Goal: Task Accomplishment & Management: Use online tool/utility

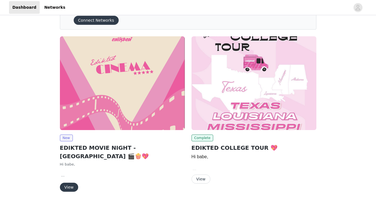
scroll to position [38, 0]
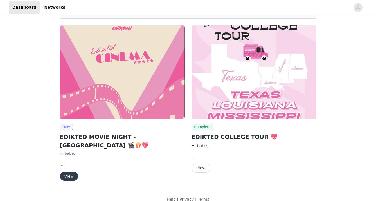
click at [70, 172] on button "View" at bounding box center [69, 176] width 18 height 9
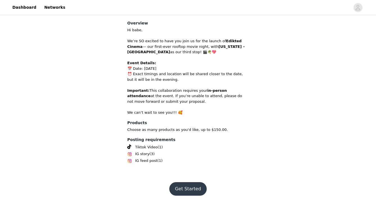
scroll to position [158, 0]
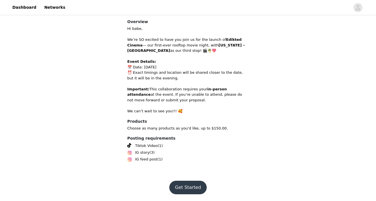
click at [195, 186] on button "Get Started" at bounding box center [188, 188] width 37 height 14
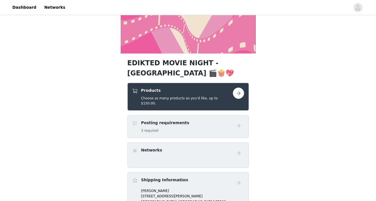
scroll to position [80, 0]
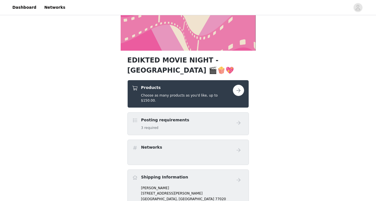
click at [238, 90] on button "button" at bounding box center [238, 90] width 11 height 11
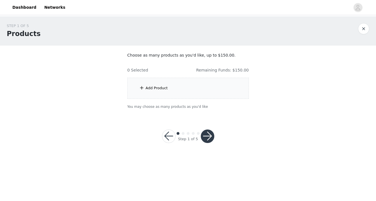
click at [193, 90] on div "Add Product" at bounding box center [189, 88] width 122 height 21
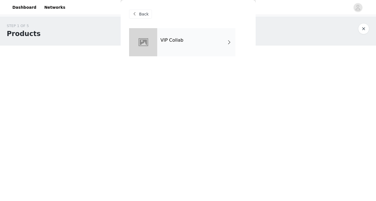
click at [204, 43] on div "VIP Collab" at bounding box center [196, 42] width 78 height 28
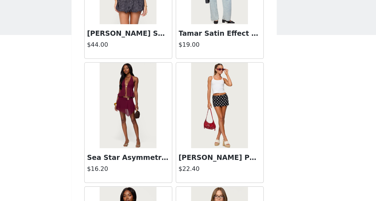
scroll to position [210, 0]
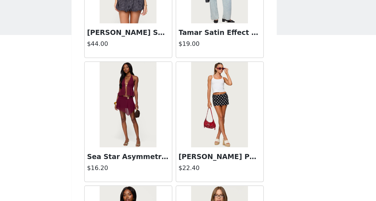
click at [222, 102] on img at bounding box center [218, 91] width 37 height 56
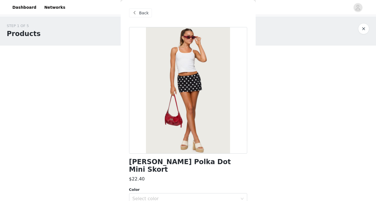
scroll to position [0, 0]
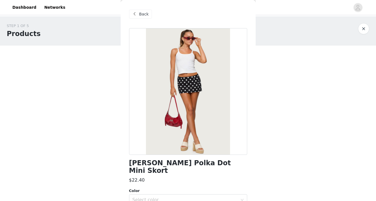
click at [148, 11] on span "Back" at bounding box center [144, 14] width 10 height 6
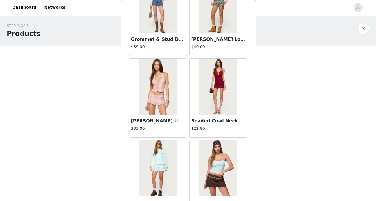
scroll to position [661, 0]
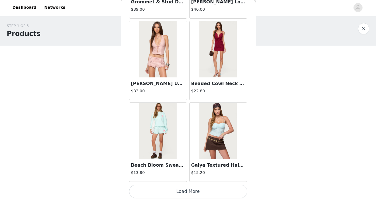
click at [179, 189] on button "Load More" at bounding box center [188, 192] width 118 height 14
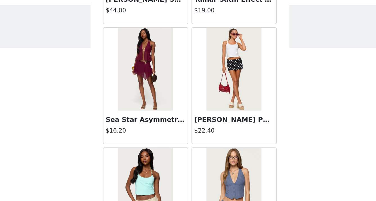
scroll to position [0, 0]
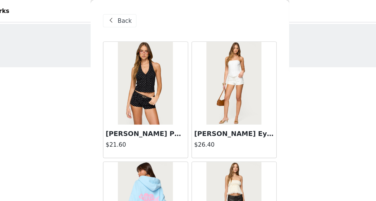
click at [142, 12] on span "Back" at bounding box center [144, 14] width 10 height 6
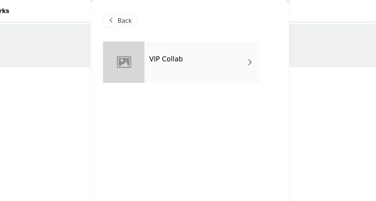
click at [159, 43] on div "VIP Collab" at bounding box center [196, 42] width 78 height 28
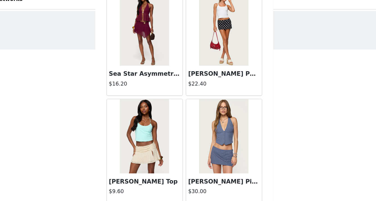
scroll to position [272, 0]
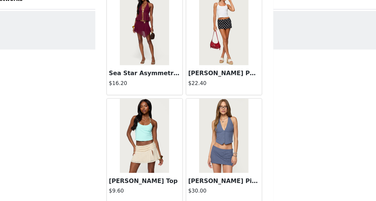
click at [227, 26] on img at bounding box center [218, 29] width 37 height 56
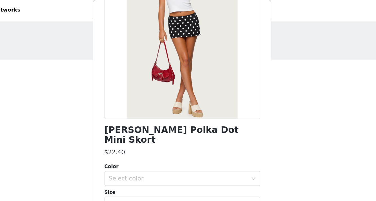
scroll to position [47, 0]
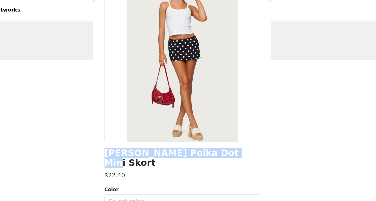
drag, startPoint x: 217, startPoint y: 118, endPoint x: 127, endPoint y: 114, distance: 90.7
click at [127, 114] on div "Back [PERSON_NAME] Polka Dot Mini Skort $22.40 Color Select color Size Select s…" at bounding box center [188, 100] width 135 height 201
copy h1 "[PERSON_NAME] Polka Dot Mini Skort"
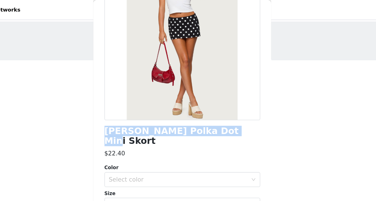
scroll to position [67, 0]
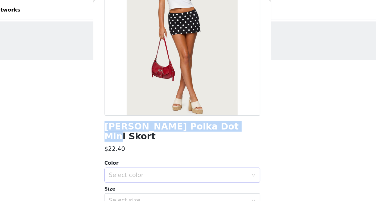
click at [190, 130] on div "Select color" at bounding box center [185, 133] width 105 height 6
click at [188, 135] on li "BLACK AND WHITE" at bounding box center [188, 137] width 118 height 9
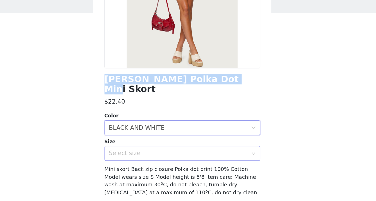
click at [200, 150] on div "Select size" at bounding box center [185, 153] width 105 height 6
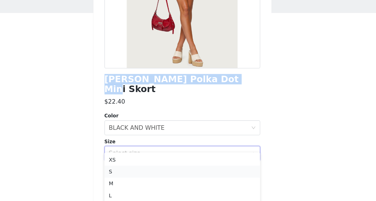
click at [191, 165] on li "S" at bounding box center [188, 166] width 118 height 9
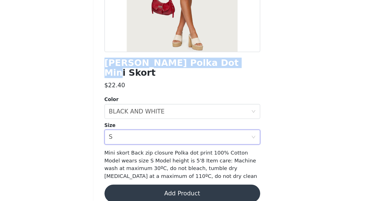
click at [191, 192] on button "Add Product" at bounding box center [188, 195] width 118 height 14
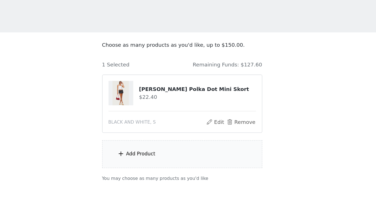
scroll to position [5, 0]
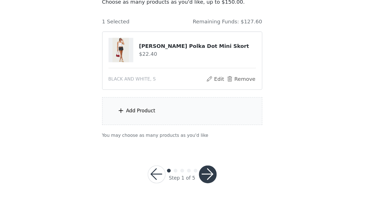
click at [173, 133] on div "Add Product" at bounding box center [189, 132] width 122 height 21
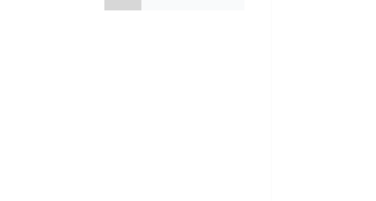
click at [206, 51] on div "VIP Collab" at bounding box center [196, 42] width 78 height 28
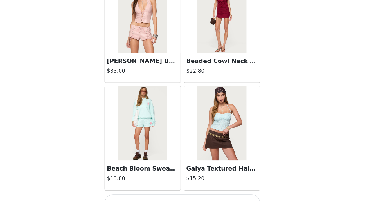
scroll to position [661, 0]
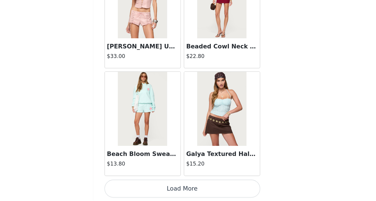
click at [191, 191] on button "Load More" at bounding box center [188, 192] width 118 height 14
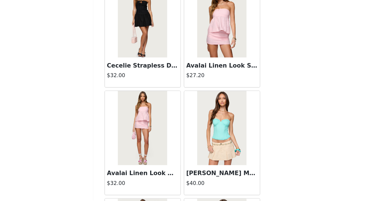
scroll to position [1299, 0]
click at [208, 98] on h3 "Avalai Linen Look Strapless Babydoll Top" at bounding box center [218, 98] width 54 height 7
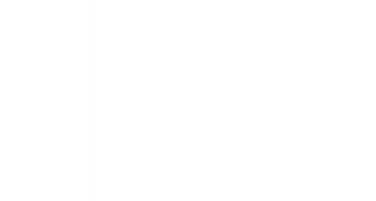
scroll to position [0, 0]
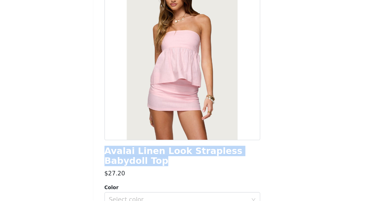
drag, startPoint x: 141, startPoint y: 173, endPoint x: 125, endPoint y: 164, distance: 18.3
click at [125, 164] on div "Back Avalai Linen Look Strapless Babydoll Top $27.20 Color Select color Size Se…" at bounding box center [188, 100] width 135 height 201
copy h1 "Avalai Linen Look Strapless Babydoll Top"
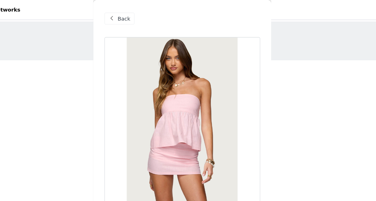
click at [144, 13] on span "Back" at bounding box center [144, 14] width 10 height 6
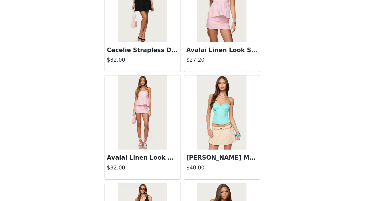
scroll to position [1312, 0]
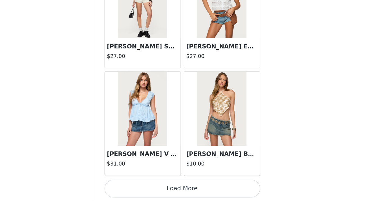
click at [205, 190] on button "Load More" at bounding box center [188, 192] width 118 height 14
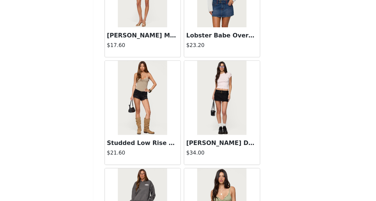
scroll to position [1813, 0]
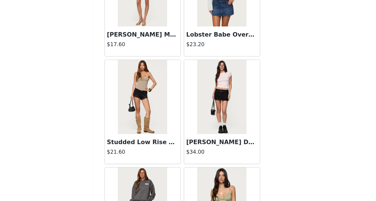
click at [215, 135] on img at bounding box center [218, 122] width 37 height 56
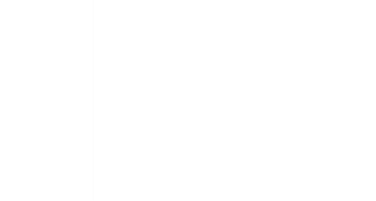
scroll to position [0, 0]
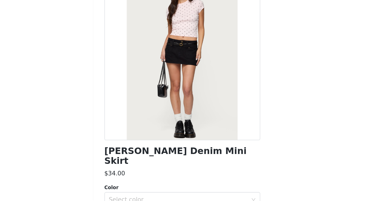
click at [191, 162] on h1 "[PERSON_NAME] Denim Mini Skirt" at bounding box center [188, 166] width 118 height 15
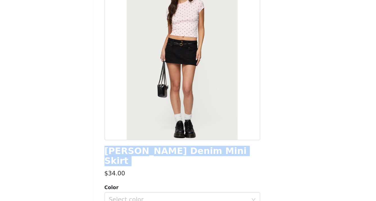
click at [191, 162] on h1 "[PERSON_NAME] Denim Mini Skirt" at bounding box center [188, 166] width 118 height 15
copy div "[PERSON_NAME] Denim Mini Skirt"
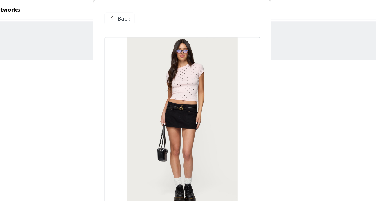
click at [146, 12] on span "Back" at bounding box center [144, 14] width 10 height 6
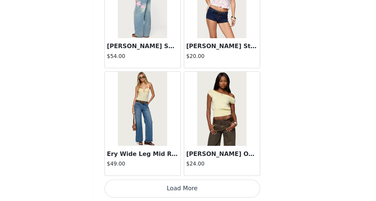
scroll to position [5, 0]
click at [190, 195] on button "Load More" at bounding box center [188, 192] width 118 height 14
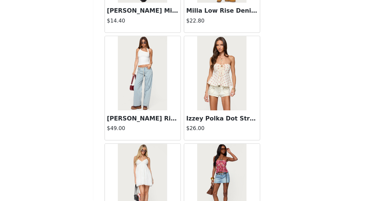
scroll to position [2570, 0]
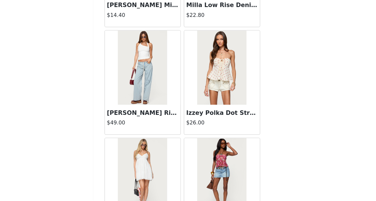
click at [220, 105] on img at bounding box center [218, 100] width 37 height 56
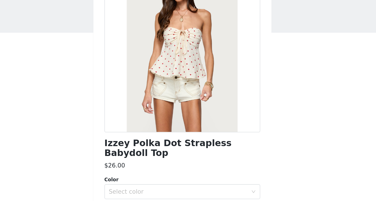
scroll to position [49, 0]
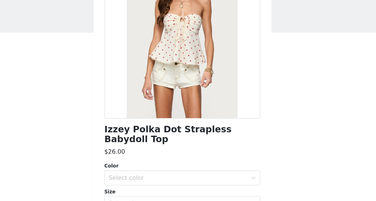
click at [179, 113] on h1 "Izzey Polka Dot Strapless Babydoll Top" at bounding box center [188, 117] width 118 height 15
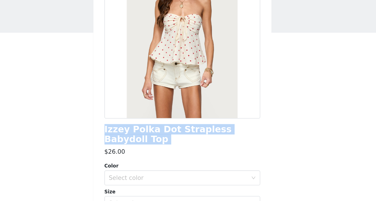
click at [179, 113] on h1 "Izzey Polka Dot Strapless Babydoll Top" at bounding box center [188, 117] width 118 height 15
copy div "Izzey Polka Dot Strapless Babydoll Top"
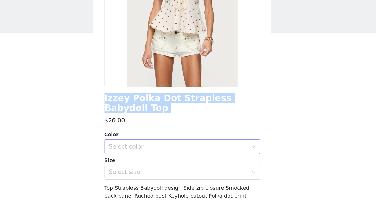
click at [191, 124] on div "Select color" at bounding box center [185, 127] width 105 height 6
click at [188, 129] on li "CREAM" at bounding box center [188, 131] width 118 height 9
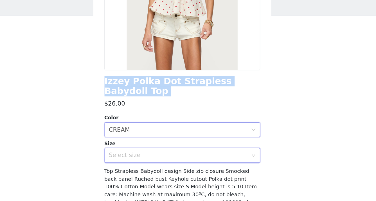
click at [188, 142] on div "Select size" at bounding box center [187, 146] width 108 height 11
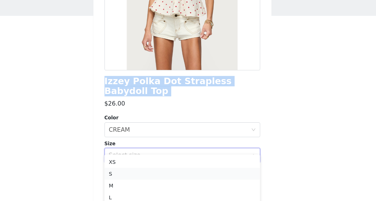
click at [180, 160] on li "S" at bounding box center [188, 160] width 118 height 9
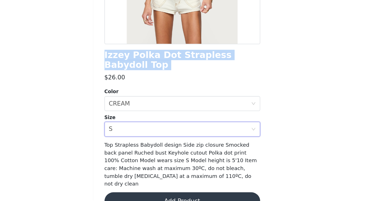
click at [188, 194] on button "Add Product" at bounding box center [188, 201] width 118 height 14
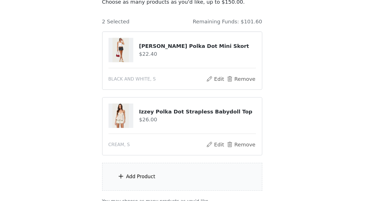
click at [174, 183] on div "Add Product" at bounding box center [189, 182] width 122 height 21
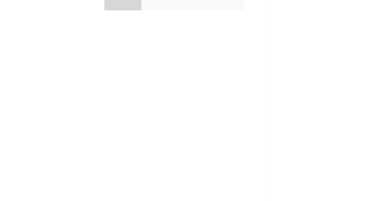
click at [222, 50] on div "VIP Collab" at bounding box center [196, 42] width 78 height 28
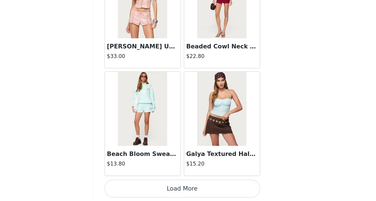
scroll to position [55, 0]
click at [205, 191] on button "Load More" at bounding box center [188, 192] width 118 height 14
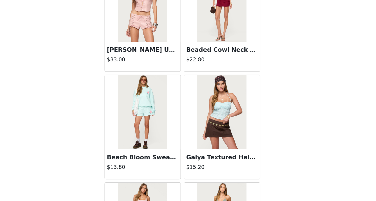
scroll to position [661, 0]
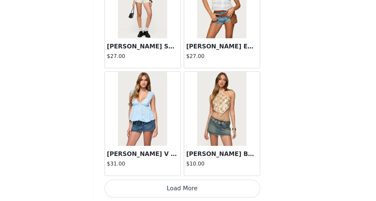
click at [206, 190] on button "Load More" at bounding box center [188, 192] width 118 height 14
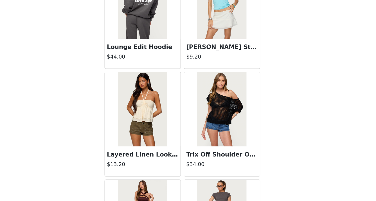
scroll to position [2049, 0]
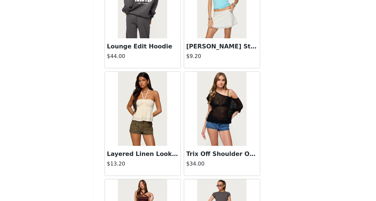
click at [153, 135] on img at bounding box center [157, 131] width 37 height 56
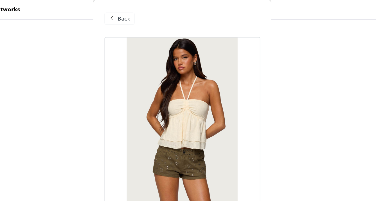
scroll to position [0, 0]
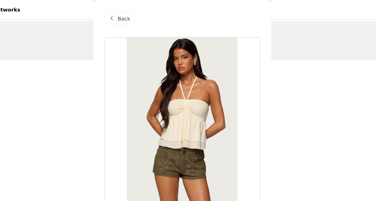
click at [140, 13] on span "Back" at bounding box center [144, 14] width 10 height 6
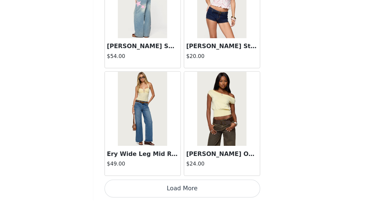
scroll to position [13, 0]
click at [178, 190] on button "Load More" at bounding box center [188, 192] width 118 height 14
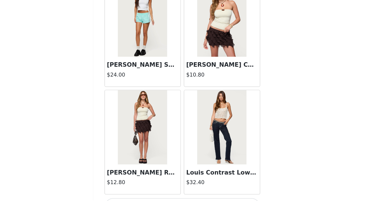
scroll to position [3110, 0]
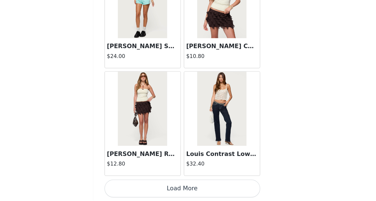
click at [179, 188] on button "Load More" at bounding box center [188, 192] width 118 height 14
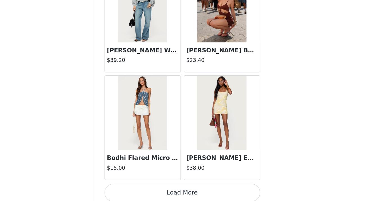
scroll to position [3927, 0]
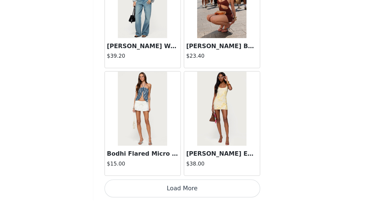
click at [202, 190] on button "Load More" at bounding box center [188, 192] width 118 height 14
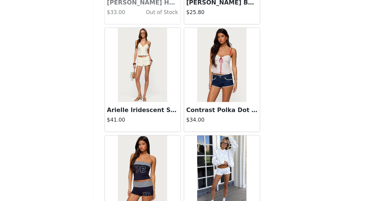
scroll to position [4699, 0]
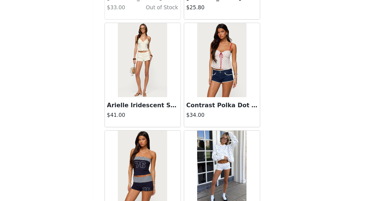
click at [223, 95] on img at bounding box center [218, 94] width 37 height 56
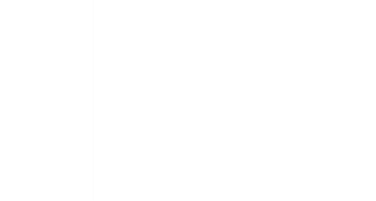
scroll to position [0, 0]
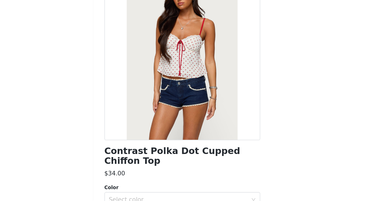
click at [176, 160] on h1 "Contrast Polka Dot Cupped Chiffon Top" at bounding box center [188, 166] width 118 height 15
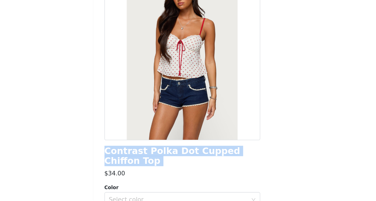
click at [176, 160] on h1 "Contrast Polka Dot Cupped Chiffon Top" at bounding box center [188, 166] width 118 height 15
copy div "Contrast Polka Dot Cupped Chiffon Top"
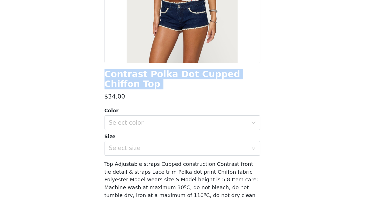
scroll to position [59, 0]
click at [174, 142] on div "Select color" at bounding box center [185, 142] width 105 height 6
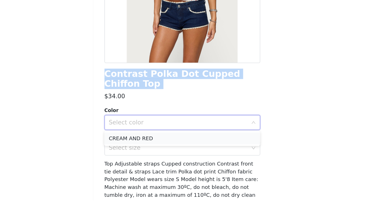
click at [173, 155] on li "CREAM AND RED" at bounding box center [188, 153] width 118 height 9
click at [172, 159] on div "Select size" at bounding box center [185, 161] width 105 height 6
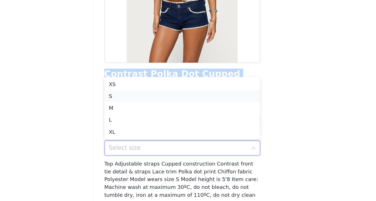
click at [171, 120] on li "S" at bounding box center [188, 121] width 118 height 9
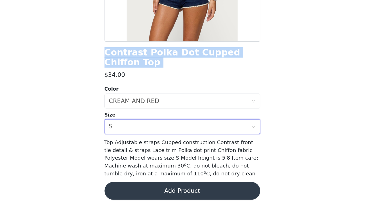
scroll to position [81, 0]
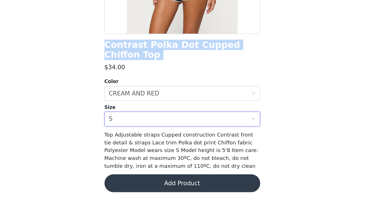
click at [212, 188] on button "Add Product" at bounding box center [188, 188] width 118 height 14
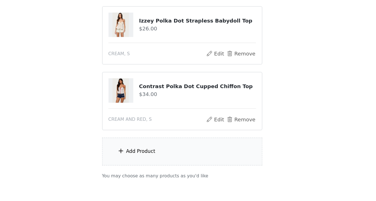
scroll to position [75, 0]
click at [182, 158] on div "Add Product" at bounding box center [189, 163] width 122 height 21
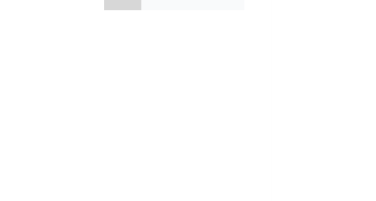
click at [205, 52] on div "VIP Collab" at bounding box center [196, 42] width 78 height 28
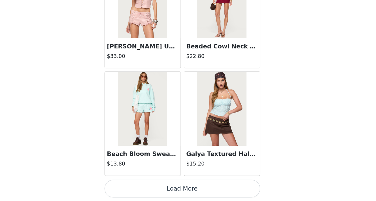
scroll to position [105, 0]
click at [175, 186] on button "Load More" at bounding box center [188, 192] width 118 height 14
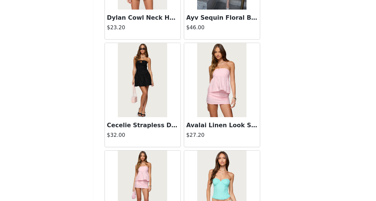
scroll to position [1477, 0]
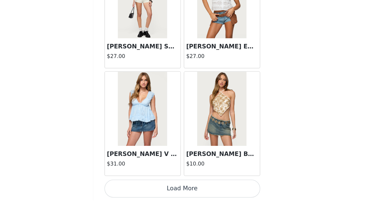
click at [187, 192] on button "Load More" at bounding box center [188, 192] width 118 height 14
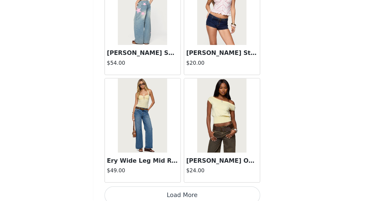
scroll to position [2294, 0]
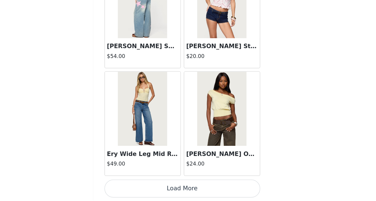
click at [186, 186] on button "Load More" at bounding box center [188, 192] width 118 height 14
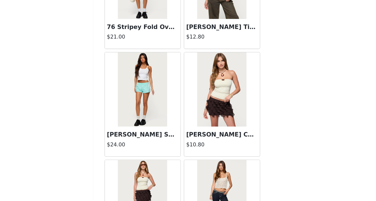
scroll to position [3110, 0]
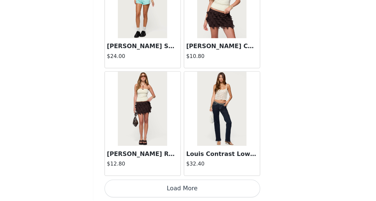
click at [186, 191] on button "Load More" at bounding box center [188, 192] width 118 height 14
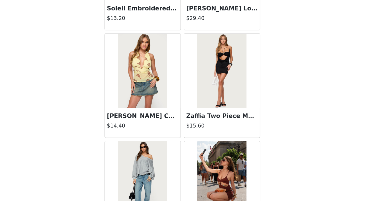
scroll to position [3927, 0]
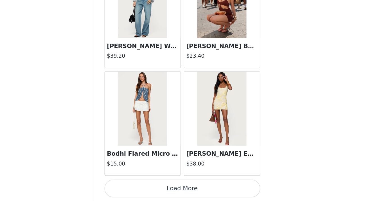
click at [198, 191] on button "Load More" at bounding box center [188, 192] width 118 height 14
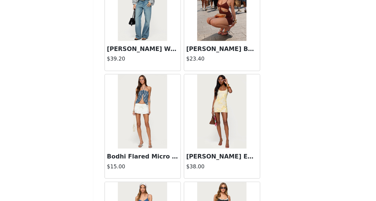
click at [155, 133] on img at bounding box center [157, 131] width 37 height 56
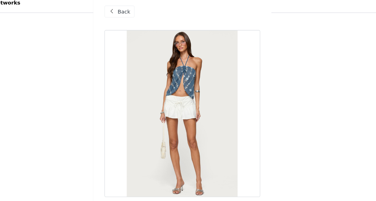
scroll to position [93, 0]
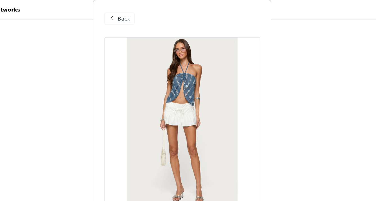
click at [142, 16] on span "Back" at bounding box center [144, 14] width 10 height 6
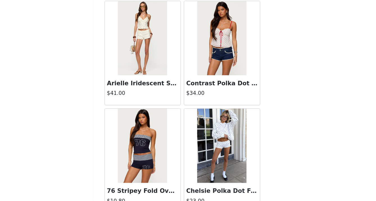
scroll to position [4744, 0]
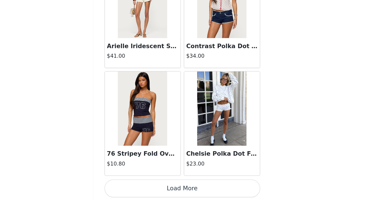
click at [190, 195] on button "Load More" at bounding box center [188, 192] width 118 height 14
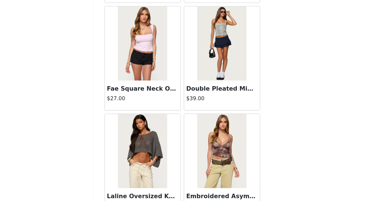
scroll to position [5201, 0]
click at [219, 98] on img at bounding box center [218, 82] width 37 height 56
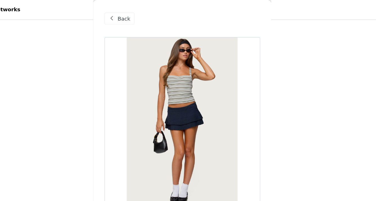
scroll to position [0, 0]
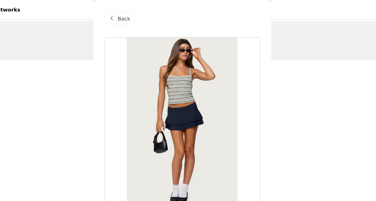
click at [142, 13] on span "Back" at bounding box center [144, 14] width 10 height 6
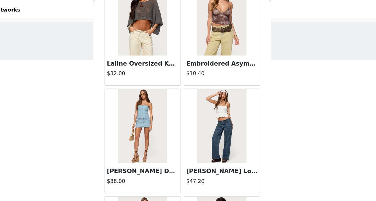
scroll to position [5356, 0]
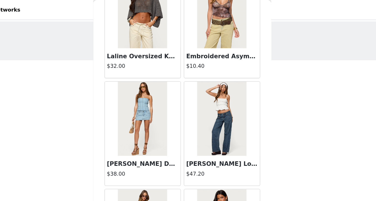
click at [164, 88] on img at bounding box center [157, 90] width 37 height 56
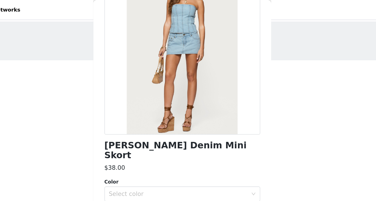
scroll to position [52, 0]
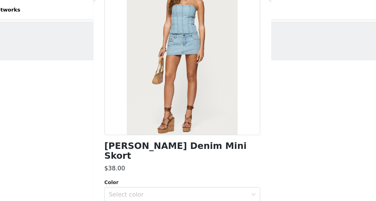
click at [182, 109] on h1 "[PERSON_NAME] Denim Mini Skort" at bounding box center [188, 114] width 118 height 15
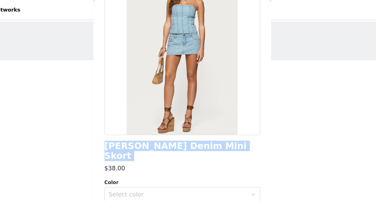
click at [182, 109] on h1 "[PERSON_NAME] Denim Mini Skort" at bounding box center [188, 114] width 118 height 15
copy div "[PERSON_NAME] Denim Mini Skort"
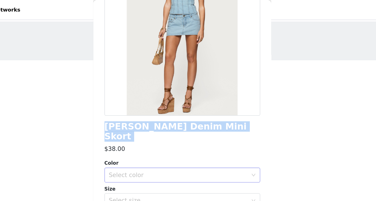
click at [176, 130] on div "Select color" at bounding box center [185, 133] width 105 height 6
click at [175, 138] on li "LIGHT BLUE" at bounding box center [188, 137] width 118 height 9
click at [176, 150] on div "Select size" at bounding box center [185, 153] width 105 height 6
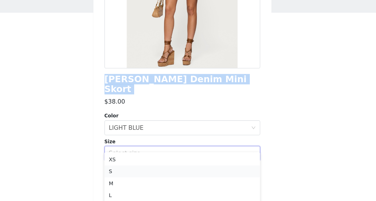
click at [164, 164] on li "S" at bounding box center [188, 166] width 118 height 9
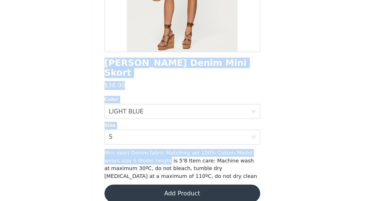
drag, startPoint x: 164, startPoint y: 164, endPoint x: 179, endPoint y: 209, distance: 47.4
click at [179, 201] on html "Dashboard Networks STEP 1 OF 5 Products Choose as many products as you'd like, …" at bounding box center [188, 100] width 376 height 201
click at [203, 188] on button "Add Product" at bounding box center [188, 195] width 118 height 14
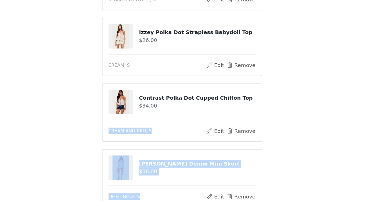
scroll to position [77, 0]
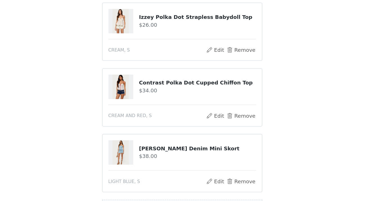
click at [271, 110] on div "STEP 1 OF 5 Products Choose as many products as you'd like, up to $150.00. 4 Se…" at bounding box center [188, 88] width 376 height 299
click at [227, 86] on button "Remove" at bounding box center [233, 86] width 23 height 7
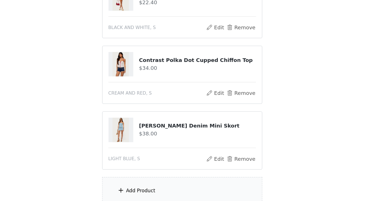
scroll to position [47, 0]
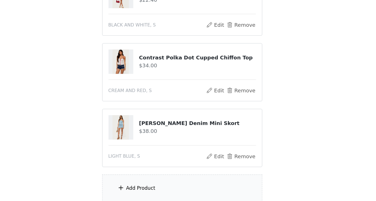
click at [182, 193] on div "Add Product" at bounding box center [189, 190] width 122 height 21
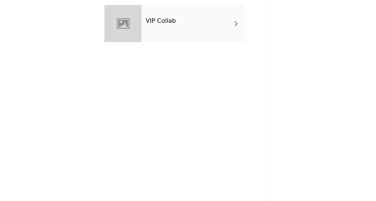
click at [187, 47] on div "VIP Collab" at bounding box center [196, 42] width 78 height 28
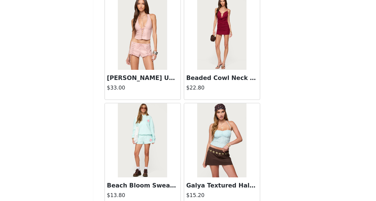
scroll to position [105, 0]
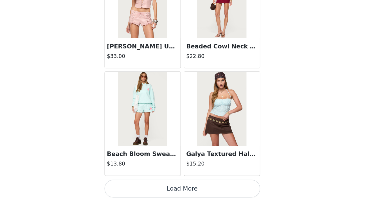
click at [199, 195] on button "Load More" at bounding box center [188, 192] width 118 height 14
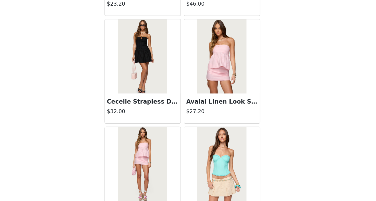
scroll to position [1477, 0]
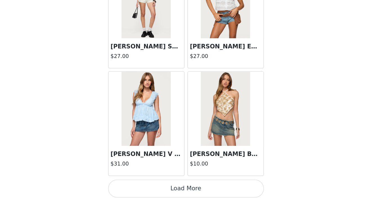
click at [188, 194] on button "Load More" at bounding box center [188, 192] width 118 height 14
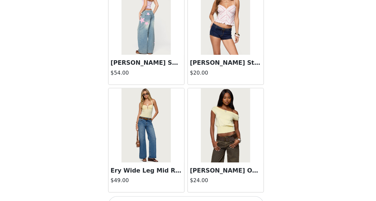
scroll to position [2294, 0]
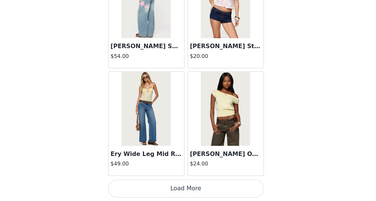
click at [207, 190] on button "Load More" at bounding box center [188, 192] width 118 height 14
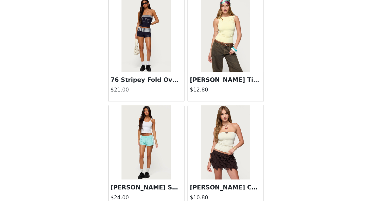
scroll to position [3110, 0]
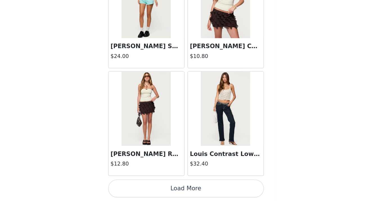
click at [210, 193] on button "Load More" at bounding box center [188, 192] width 118 height 14
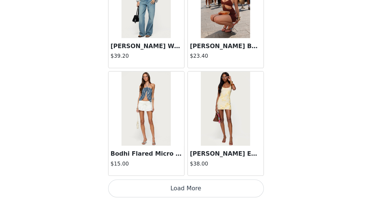
scroll to position [105, 0]
click at [215, 190] on button "Load More" at bounding box center [188, 192] width 118 height 14
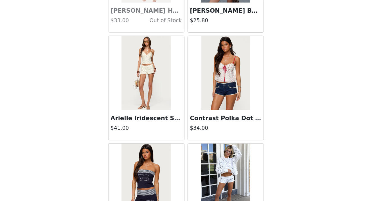
scroll to position [4744, 0]
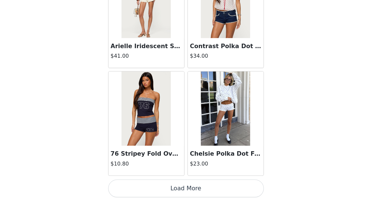
click at [218, 191] on button "Load More" at bounding box center [188, 192] width 118 height 14
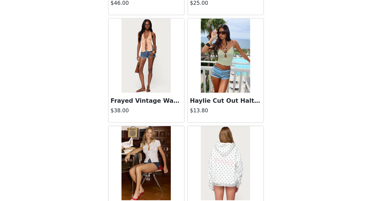
scroll to position [5560, 0]
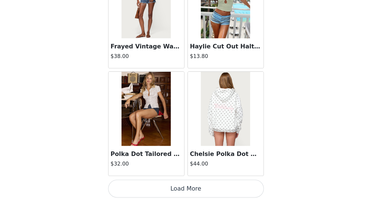
click at [197, 192] on button "Load More" at bounding box center [188, 192] width 118 height 14
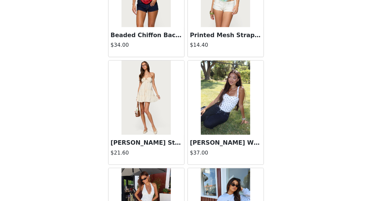
scroll to position [5897, 0]
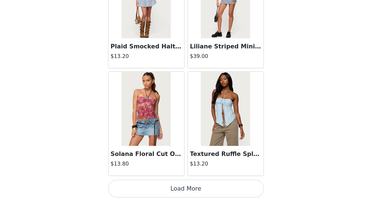
click at [193, 192] on button "Load More" at bounding box center [188, 192] width 118 height 14
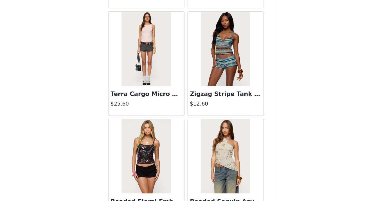
scroll to position [7155, 0]
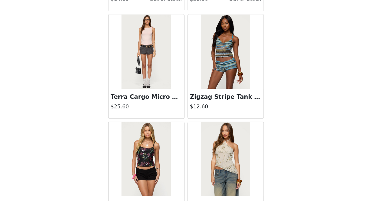
click at [174, 97] on img at bounding box center [157, 87] width 37 height 56
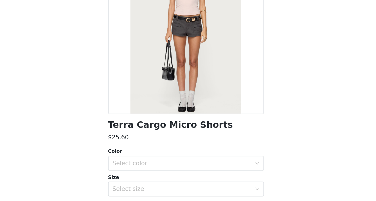
scroll to position [42, 0]
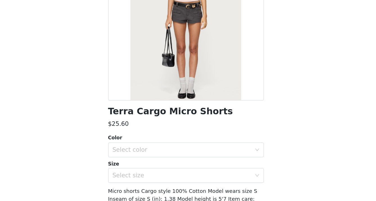
click at [184, 119] on h1 "Terra Cargo Micro Shorts" at bounding box center [176, 121] width 95 height 8
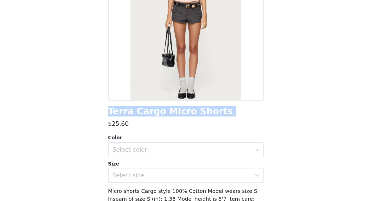
click at [184, 119] on h1 "Terra Cargo Micro Shorts" at bounding box center [176, 121] width 95 height 8
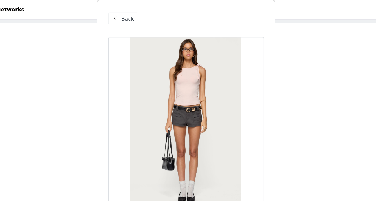
scroll to position [0, 0]
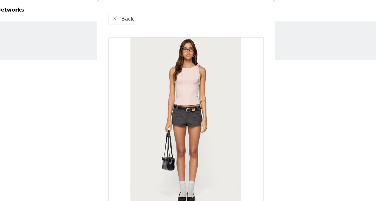
click at [145, 11] on span "Back" at bounding box center [144, 14] width 10 height 6
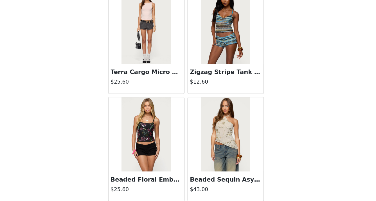
scroll to position [7193, 0]
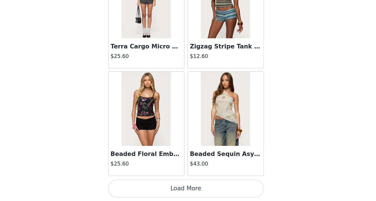
click at [184, 192] on button "Load More" at bounding box center [188, 192] width 118 height 14
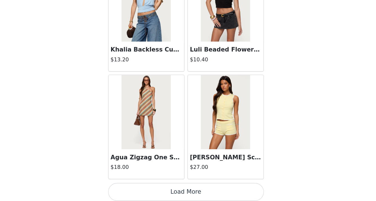
scroll to position [8010, 0]
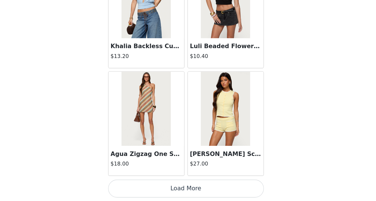
click at [186, 191] on button "Load More" at bounding box center [188, 192] width 118 height 14
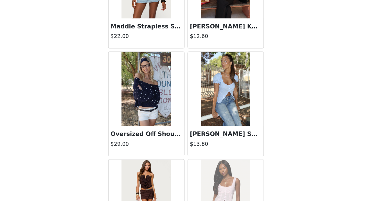
scroll to position [8523, 0]
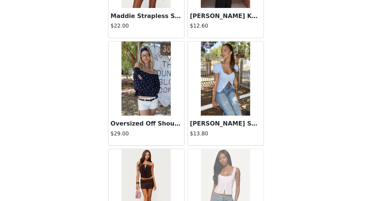
click at [225, 120] on img at bounding box center [218, 108] width 37 height 56
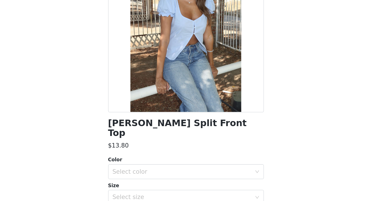
scroll to position [0, 0]
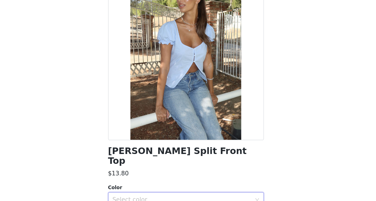
click at [206, 197] on div "Select color" at bounding box center [187, 200] width 108 height 11
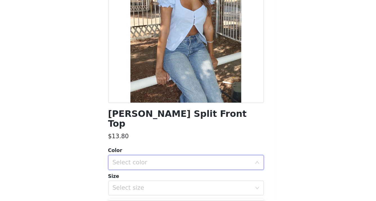
scroll to position [30, 0]
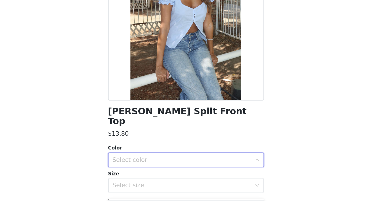
click at [214, 167] on div "Select color" at bounding box center [185, 170] width 105 height 6
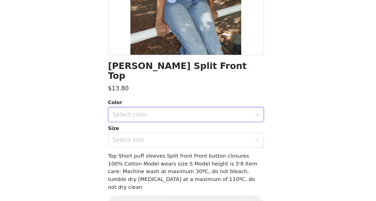
scroll to position [65, 0]
click at [227, 131] on div "Select color" at bounding box center [187, 135] width 108 height 11
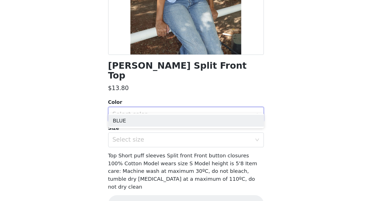
click at [266, 92] on div "STEP 1 OF 5 Products Choose as many products as you'd like, up to $150.00. 3 Se…" at bounding box center [188, 35] width 376 height 249
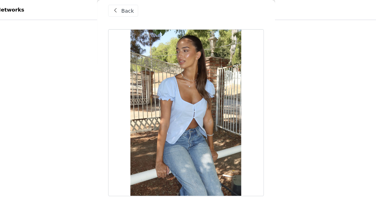
scroll to position [0, 0]
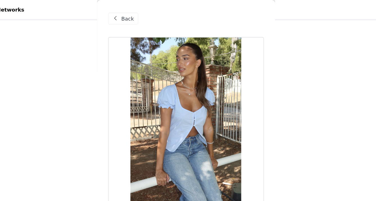
click at [143, 11] on div "Back" at bounding box center [140, 14] width 23 height 9
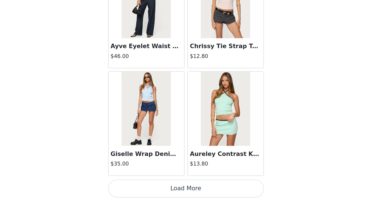
scroll to position [100, 0]
click at [185, 190] on button "Load More" at bounding box center [188, 192] width 118 height 14
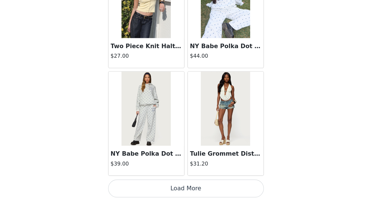
scroll to position [105, 0]
click at [217, 130] on img at bounding box center [218, 131] width 37 height 56
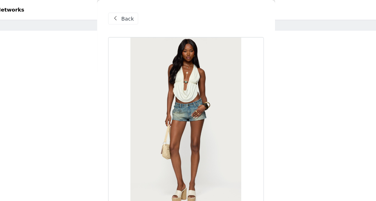
scroll to position [0, 0]
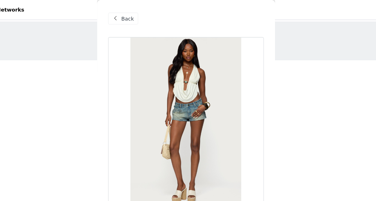
click at [146, 14] on span "Back" at bounding box center [144, 14] width 10 height 6
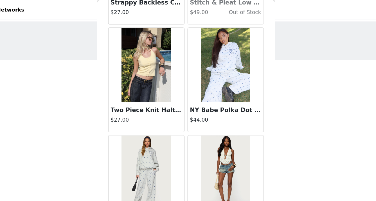
scroll to position [105, 0]
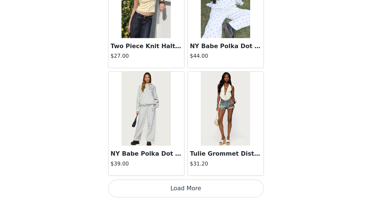
click at [190, 195] on button "Load More" at bounding box center [188, 192] width 118 height 14
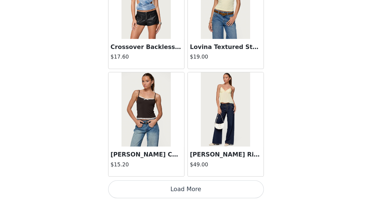
scroll to position [10460, 0]
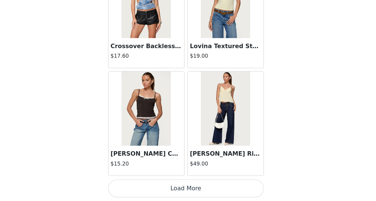
click at [203, 186] on button "Load More" at bounding box center [188, 192] width 118 height 14
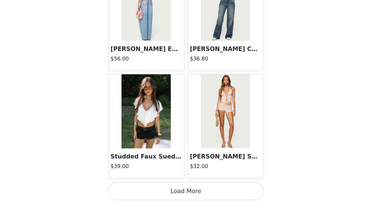
scroll to position [11276, 0]
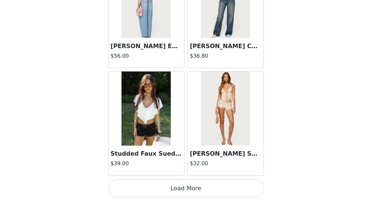
click at [182, 195] on button "Load More" at bounding box center [188, 192] width 118 height 14
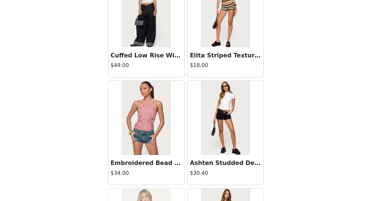
scroll to position [11596, 0]
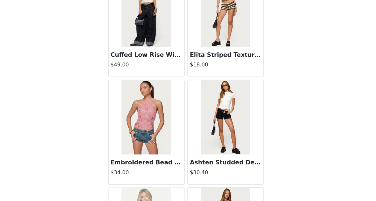
click at [223, 155] on img at bounding box center [218, 137] width 37 height 56
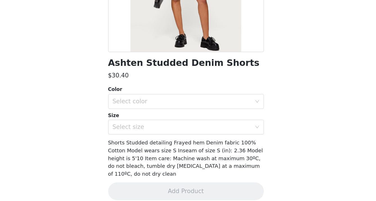
scroll to position [0, 0]
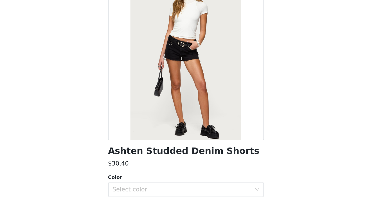
click at [205, 164] on h1 "Ashten Studded Denim Shorts" at bounding box center [186, 163] width 115 height 8
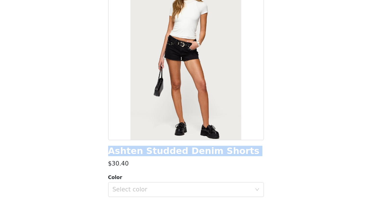
click at [205, 164] on h1 "Ashten Studded Denim Shorts" at bounding box center [186, 163] width 115 height 8
copy div "Ashten Studded Denim Shorts"
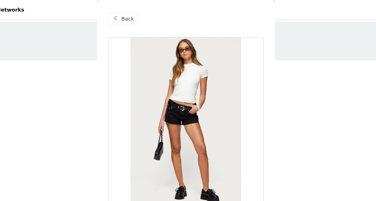
click at [139, 15] on div "Back" at bounding box center [140, 14] width 23 height 9
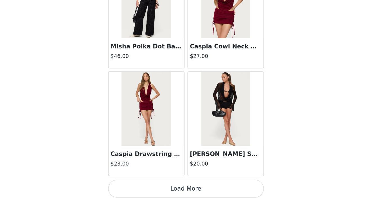
scroll to position [75, 0]
click at [206, 191] on button "Load More" at bounding box center [188, 192] width 118 height 14
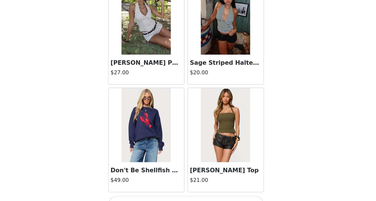
scroll to position [12909, 0]
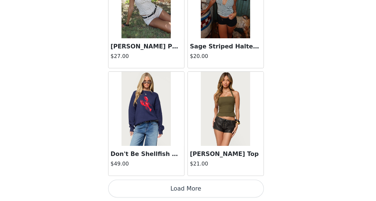
click at [203, 193] on button "Load More" at bounding box center [188, 192] width 118 height 14
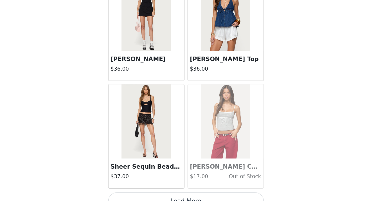
scroll to position [13726, 0]
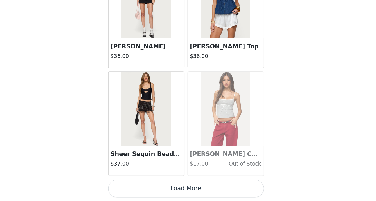
click at [199, 192] on button "Load More" at bounding box center [188, 192] width 118 height 14
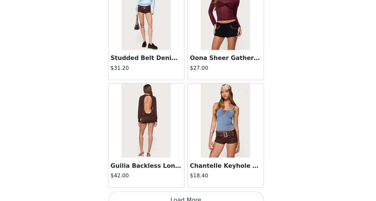
scroll to position [14543, 0]
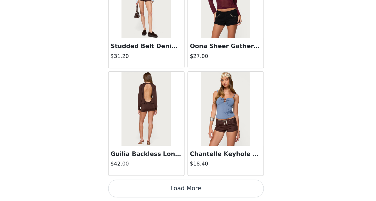
click at [212, 192] on button "Load More" at bounding box center [188, 192] width 118 height 14
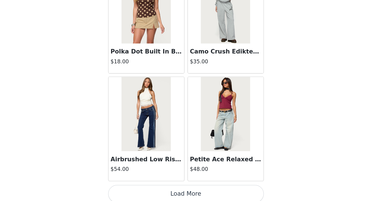
scroll to position [15359, 0]
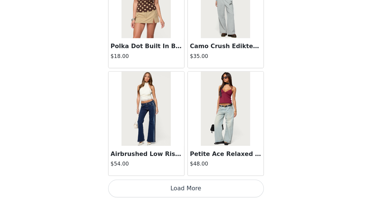
click at [209, 186] on button "Load More" at bounding box center [188, 192] width 118 height 14
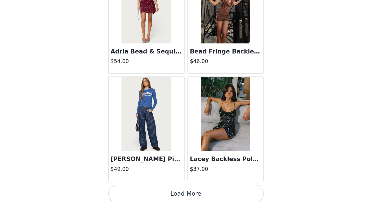
scroll to position [16176, 0]
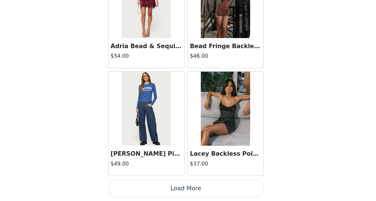
click at [209, 191] on button "Load More" at bounding box center [188, 192] width 118 height 14
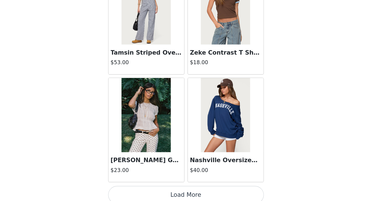
scroll to position [16992, 0]
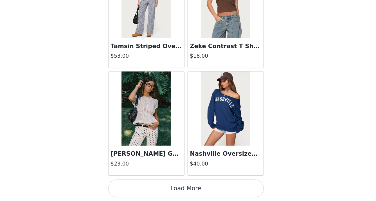
click at [198, 195] on button "Load More" at bounding box center [188, 192] width 118 height 14
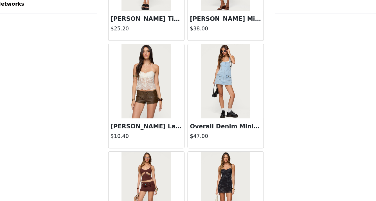
scroll to position [100, 0]
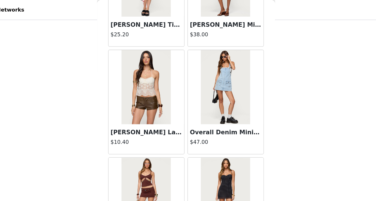
click at [219, 59] on img at bounding box center [218, 66] width 37 height 56
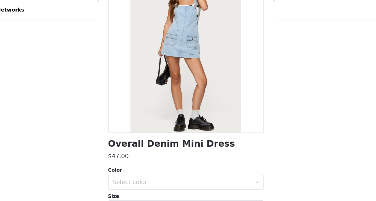
scroll to position [56, 0]
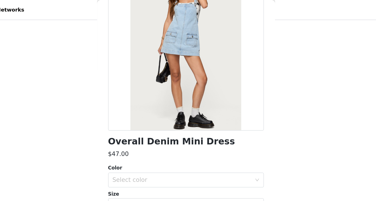
click at [197, 106] on h1 "Overall Denim Mini Dress" at bounding box center [177, 108] width 96 height 8
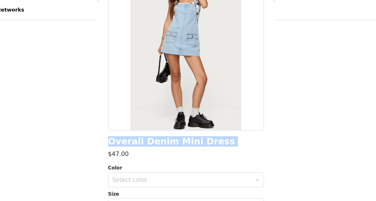
click at [197, 106] on h1 "Overall Denim Mini Dress" at bounding box center [177, 108] width 96 height 8
copy div "Overall Denim Mini Dress"
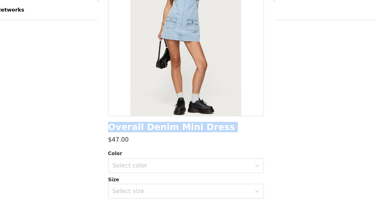
scroll to position [67, 0]
click at [193, 128] on div "Select color" at bounding box center [185, 125] width 105 height 6
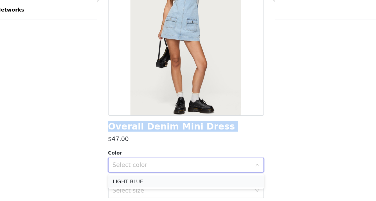
click at [192, 137] on li "LIGHT BLUE" at bounding box center [188, 137] width 118 height 9
click at [193, 143] on div "Select size" at bounding box center [185, 145] width 105 height 6
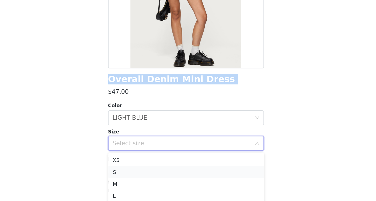
click at [188, 164] on li "S" at bounding box center [188, 166] width 118 height 9
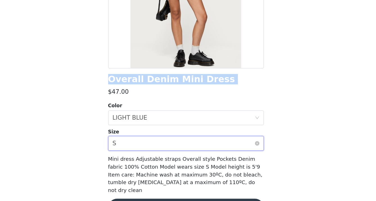
scroll to position [105, 0]
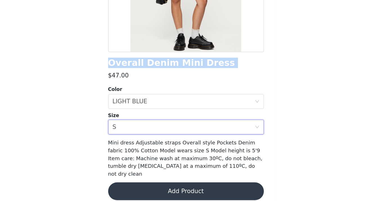
click at [199, 187] on button "Add Product" at bounding box center [188, 194] width 118 height 14
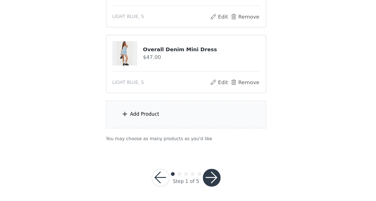
scroll to position [155, 0]
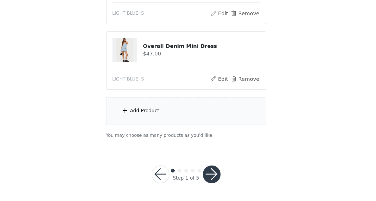
click at [194, 134] on div "Add Product" at bounding box center [189, 132] width 122 height 21
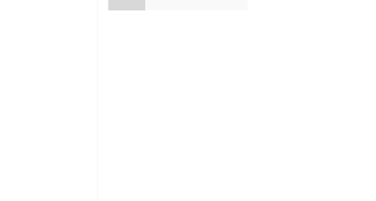
click at [170, 53] on div "VIP Collab" at bounding box center [196, 42] width 78 height 28
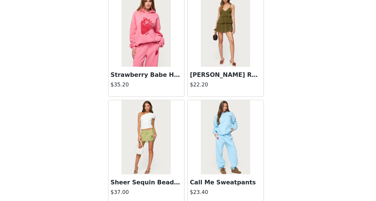
scroll to position [661, 0]
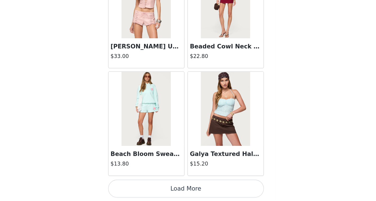
click at [204, 190] on button "Load More" at bounding box center [188, 192] width 118 height 14
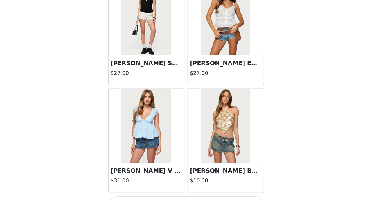
scroll to position [1477, 0]
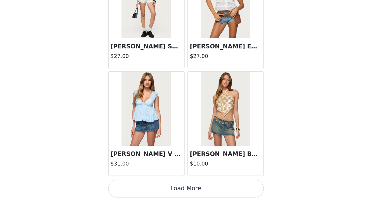
click at [201, 193] on button "Load More" at bounding box center [188, 192] width 118 height 14
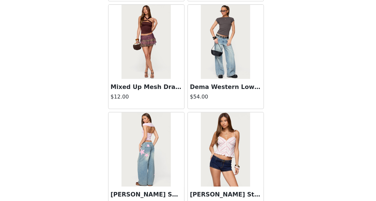
scroll to position [2294, 0]
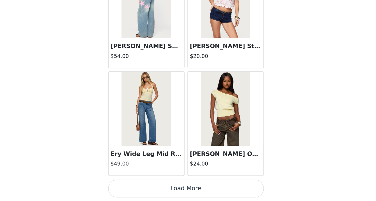
click at [204, 187] on button "Load More" at bounding box center [188, 192] width 118 height 14
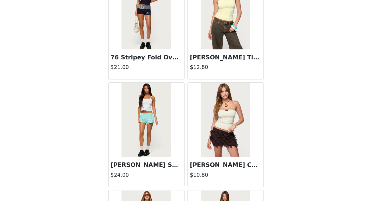
scroll to position [3110, 0]
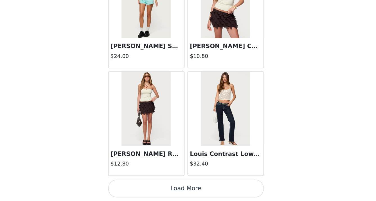
click at [205, 189] on button "Load More" at bounding box center [188, 192] width 118 height 14
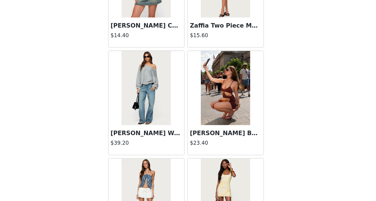
scroll to position [3927, 0]
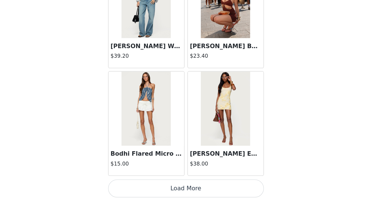
click at [207, 190] on button "Load More" at bounding box center [188, 192] width 118 height 14
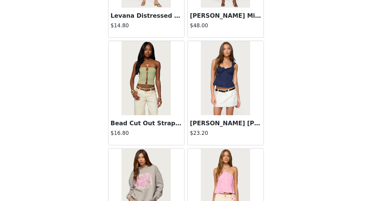
scroll to position [4744, 0]
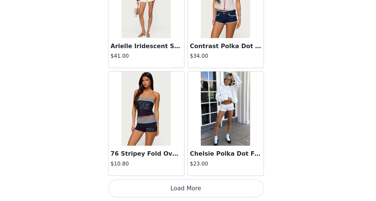
click at [207, 191] on button "Load More" at bounding box center [188, 192] width 118 height 14
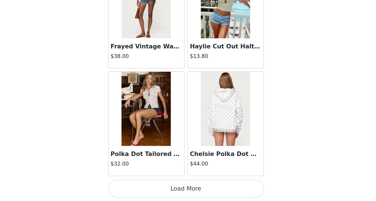
click at [207, 190] on button "Load More" at bounding box center [188, 192] width 118 height 14
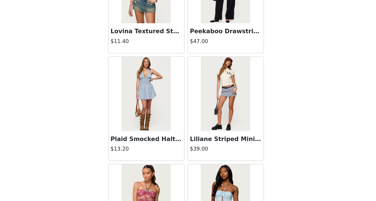
scroll to position [6377, 0]
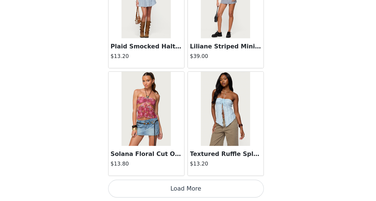
click at [212, 189] on button "Load More" at bounding box center [188, 192] width 118 height 14
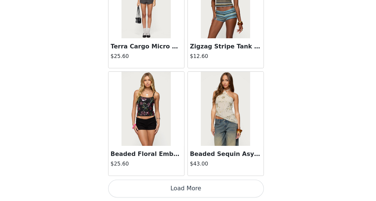
click at [212, 189] on button "Load More" at bounding box center [188, 192] width 118 height 14
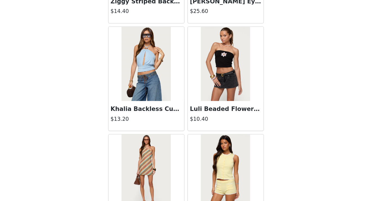
scroll to position [8010, 0]
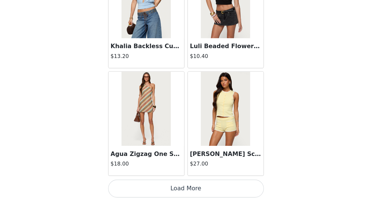
click at [212, 189] on button "Load More" at bounding box center [188, 192] width 118 height 14
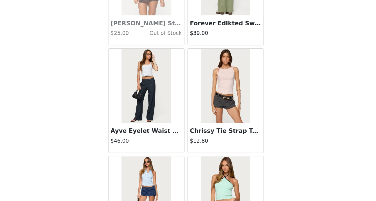
scroll to position [8826, 0]
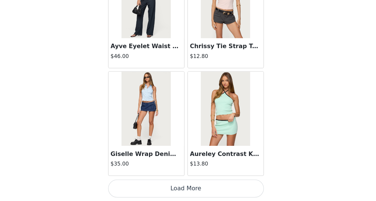
click at [214, 192] on button "Load More" at bounding box center [188, 192] width 118 height 14
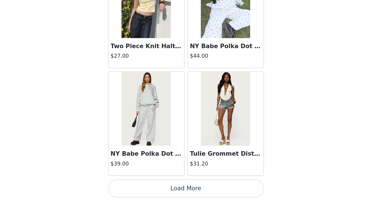
click at [214, 192] on button "Load More" at bounding box center [188, 192] width 118 height 14
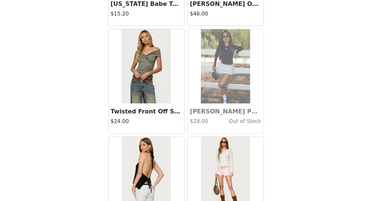
scroll to position [10460, 0]
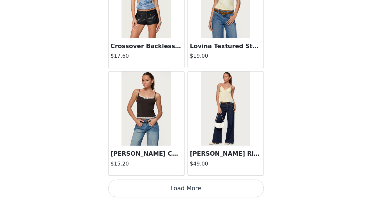
click at [214, 192] on button "Load More" at bounding box center [188, 192] width 118 height 14
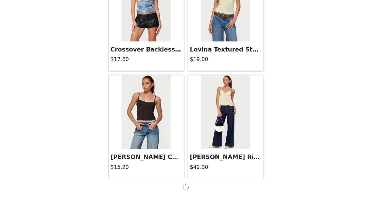
scroll to position [10457, 0]
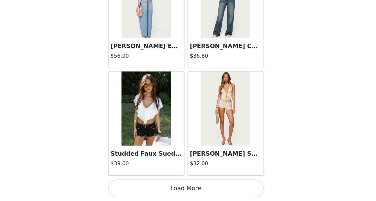
click at [214, 192] on button "Load More" at bounding box center [188, 192] width 118 height 14
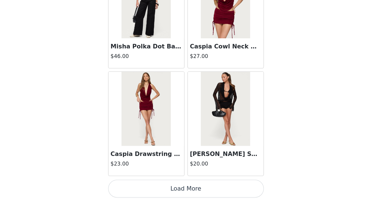
click at [214, 192] on button "Load More" at bounding box center [188, 192] width 118 height 14
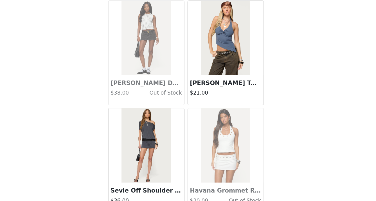
scroll to position [12909, 0]
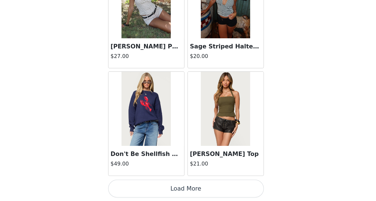
click at [214, 192] on button "Load More" at bounding box center [188, 192] width 118 height 14
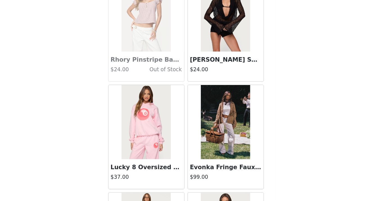
scroll to position [13726, 0]
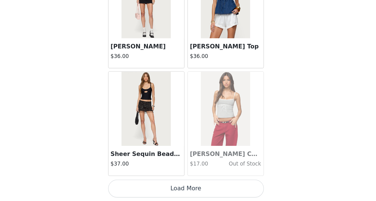
click at [213, 193] on button "Load More" at bounding box center [188, 192] width 118 height 14
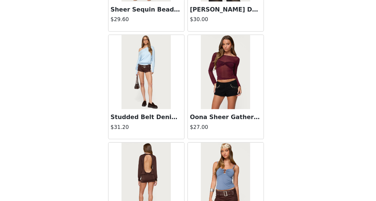
scroll to position [14543, 0]
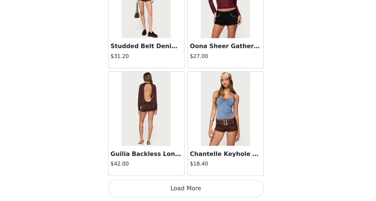
click at [223, 193] on button "Load More" at bounding box center [188, 192] width 118 height 14
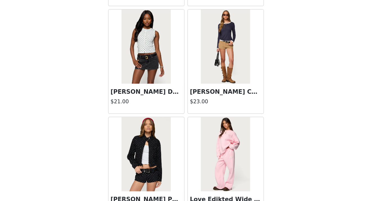
scroll to position [15359, 0]
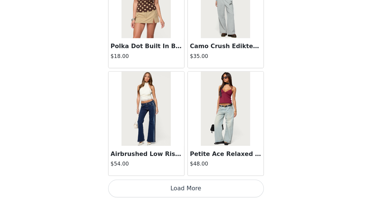
click at [223, 193] on button "Load More" at bounding box center [188, 192] width 118 height 14
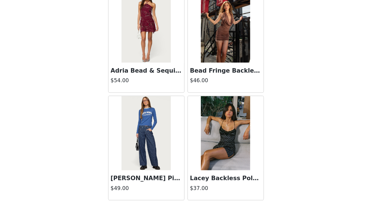
scroll to position [16176, 0]
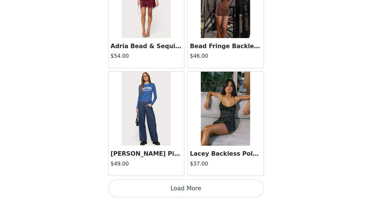
click at [223, 191] on button "Load More" at bounding box center [188, 192] width 118 height 14
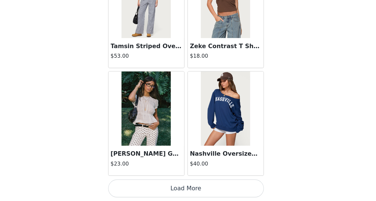
click at [223, 191] on button "Load More" at bounding box center [188, 192] width 118 height 14
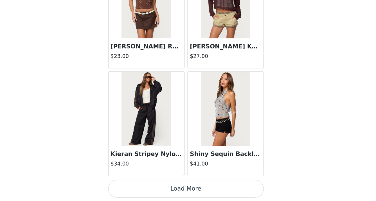
click at [223, 191] on button "Load More" at bounding box center [188, 192] width 118 height 14
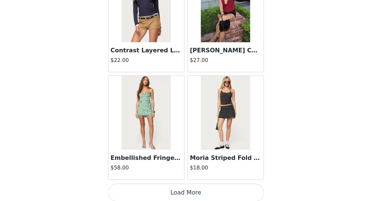
scroll to position [18625, 0]
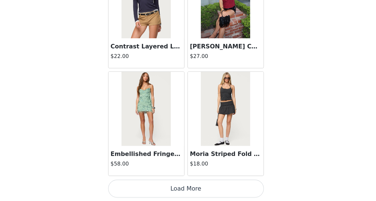
click at [223, 187] on button "Load More" at bounding box center [188, 192] width 118 height 14
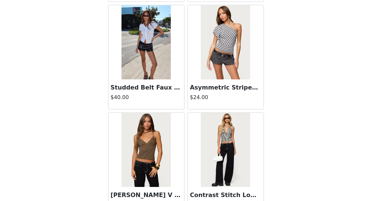
scroll to position [19442, 0]
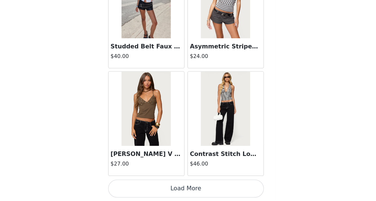
click at [223, 187] on button "Load More" at bounding box center [188, 192] width 118 height 14
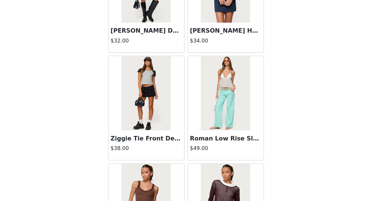
scroll to position [17657, 0]
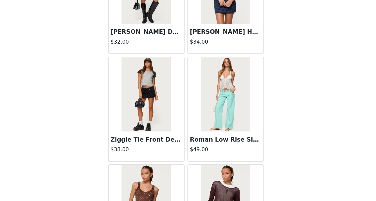
click at [154, 131] on img at bounding box center [157, 120] width 37 height 56
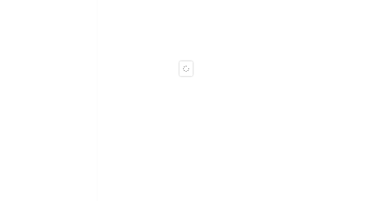
scroll to position [0, 0]
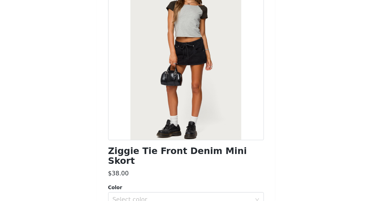
click at [171, 163] on h1 "Ziggie Tie Front Denim Mini Skort" at bounding box center [188, 166] width 118 height 15
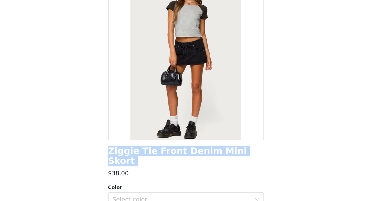
click at [171, 163] on h1 "Ziggie Tie Front Denim Mini Skort" at bounding box center [188, 166] width 118 height 15
copy div "Ziggie Tie Front Denim Mini Skort"
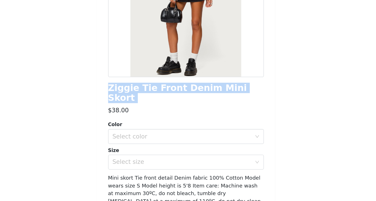
scroll to position [55, 0]
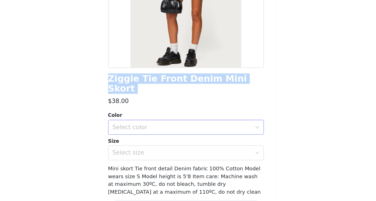
click at [175, 142] on div "Select color" at bounding box center [185, 145] width 105 height 6
click at [173, 148] on li "BLACK" at bounding box center [188, 149] width 118 height 9
click at [174, 162] on div "Select size" at bounding box center [185, 165] width 105 height 6
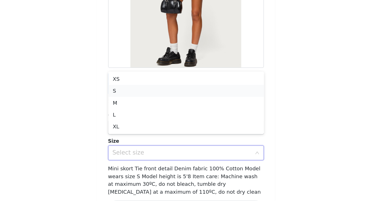
click at [187, 117] on li "S" at bounding box center [188, 117] width 118 height 9
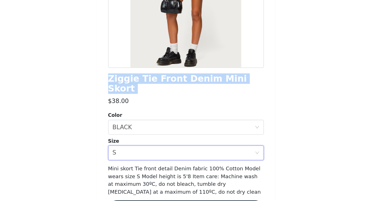
scroll to position [67, 0]
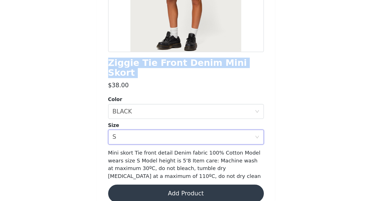
click at [195, 188] on button "Add Product" at bounding box center [188, 195] width 118 height 14
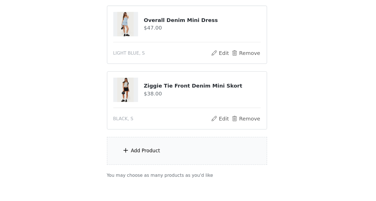
scroll to position [179, 0]
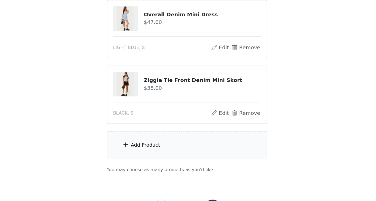
click at [203, 159] on div "Add Product" at bounding box center [189, 158] width 122 height 21
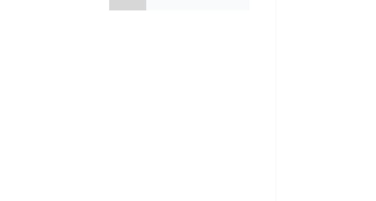
click at [182, 52] on div "VIP Collab" at bounding box center [196, 42] width 78 height 28
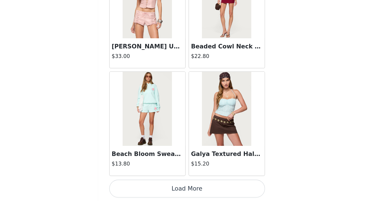
scroll to position [205, 0]
click at [194, 188] on button "Load More" at bounding box center [188, 192] width 118 height 14
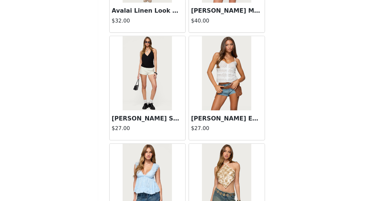
scroll to position [1477, 0]
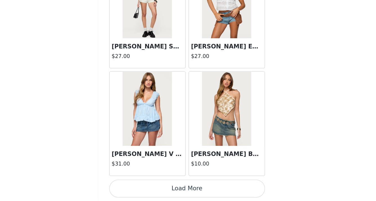
click at [188, 189] on button "Load More" at bounding box center [188, 192] width 118 height 14
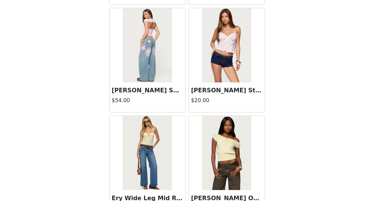
scroll to position [2294, 0]
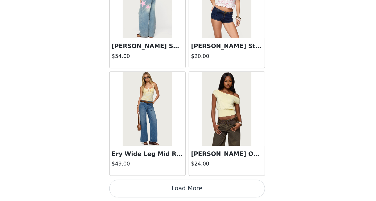
click at [197, 191] on button "Load More" at bounding box center [188, 192] width 118 height 14
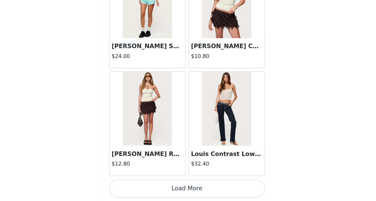
click at [197, 191] on button "Load More" at bounding box center [188, 192] width 118 height 14
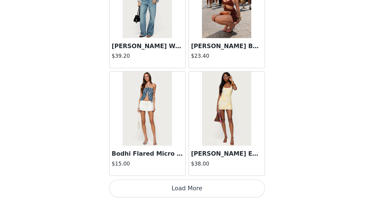
click at [197, 191] on button "Load More" at bounding box center [188, 192] width 118 height 14
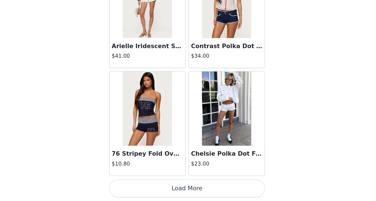
click at [197, 191] on button "Load More" at bounding box center [188, 192] width 118 height 14
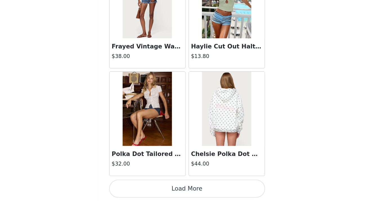
click at [197, 191] on button "Load More" at bounding box center [188, 192] width 118 height 14
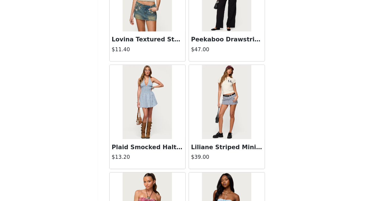
scroll to position [6377, 0]
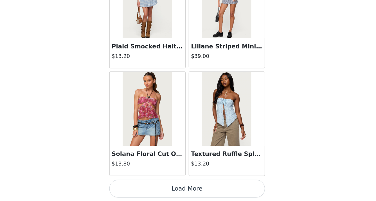
click at [197, 191] on button "Load More" at bounding box center [188, 192] width 118 height 14
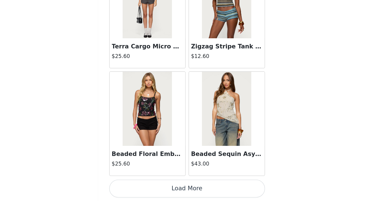
click at [197, 191] on button "Load More" at bounding box center [188, 192] width 118 height 14
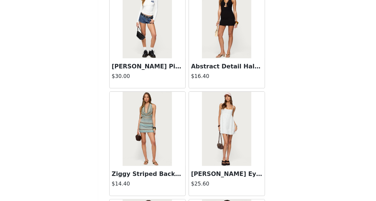
scroll to position [8010, 0]
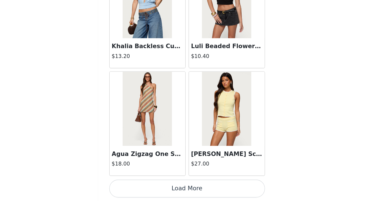
click at [195, 189] on button "Load More" at bounding box center [188, 192] width 118 height 14
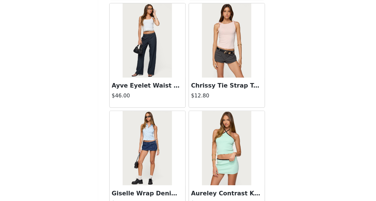
scroll to position [8826, 0]
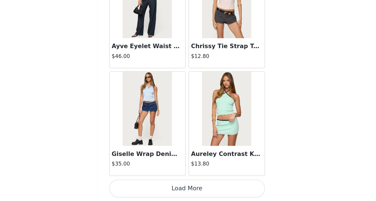
click at [195, 191] on button "Load More" at bounding box center [188, 192] width 118 height 14
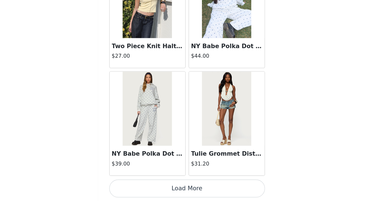
click at [195, 191] on button "Load More" at bounding box center [188, 192] width 118 height 14
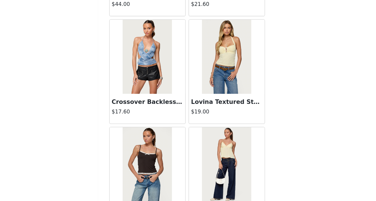
scroll to position [10460, 0]
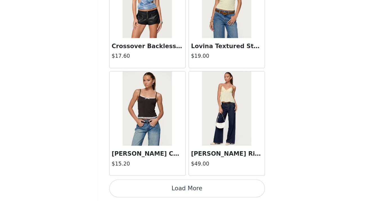
click at [195, 191] on button "Load More" at bounding box center [188, 192] width 118 height 14
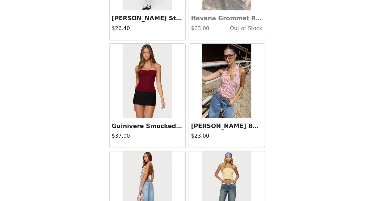
scroll to position [11276, 0]
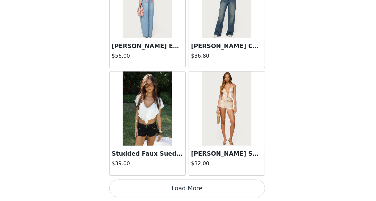
click at [195, 189] on button "Load More" at bounding box center [188, 192] width 118 height 14
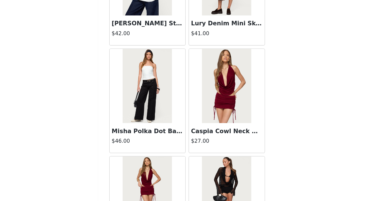
scroll to position [12093, 0]
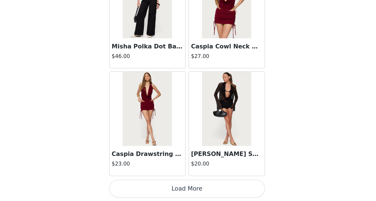
click at [194, 191] on button "Load More" at bounding box center [188, 192] width 118 height 14
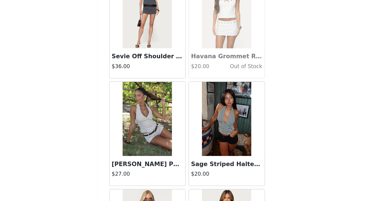
scroll to position [12909, 0]
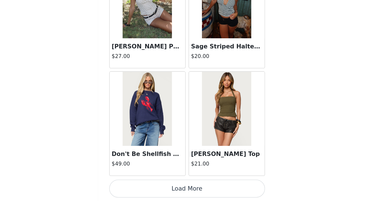
click at [194, 190] on button "Load More" at bounding box center [188, 192] width 118 height 14
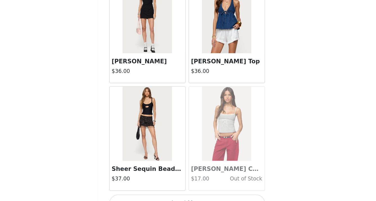
scroll to position [13726, 0]
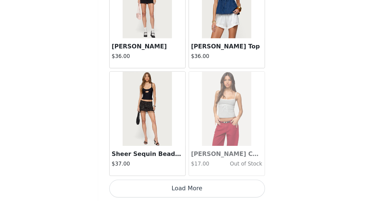
click at [193, 193] on button "Load More" at bounding box center [188, 192] width 118 height 14
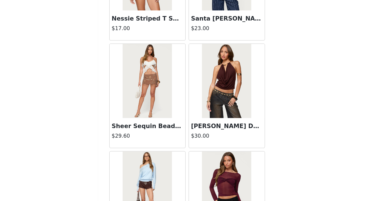
scroll to position [14543, 0]
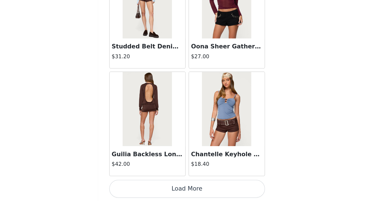
click at [194, 193] on button "Load More" at bounding box center [188, 192] width 118 height 14
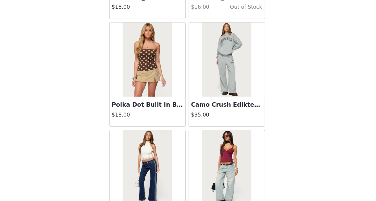
scroll to position [15359, 0]
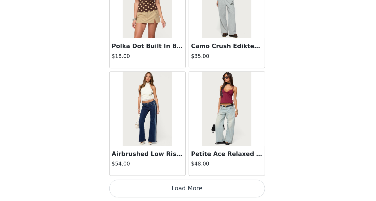
click at [190, 192] on button "Load More" at bounding box center [188, 192] width 118 height 14
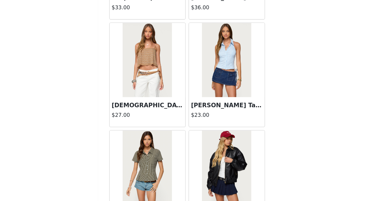
scroll to position [16176, 0]
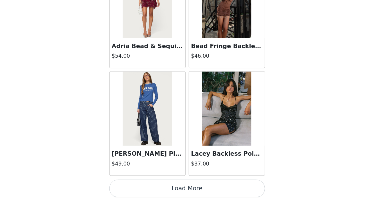
click at [192, 188] on button "Load More" at bounding box center [188, 192] width 118 height 14
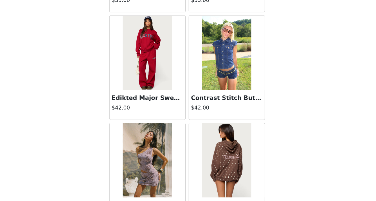
scroll to position [16992, 0]
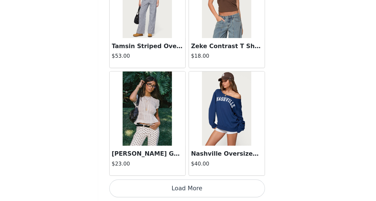
click at [192, 188] on button "Load More" at bounding box center [188, 192] width 118 height 14
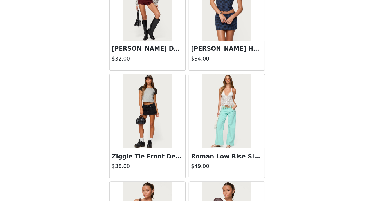
scroll to position [17809, 0]
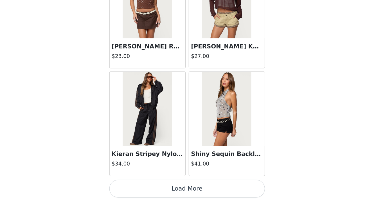
click at [192, 188] on button "Load More" at bounding box center [188, 192] width 118 height 14
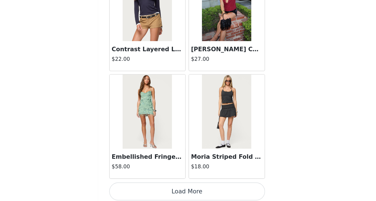
scroll to position [18625, 0]
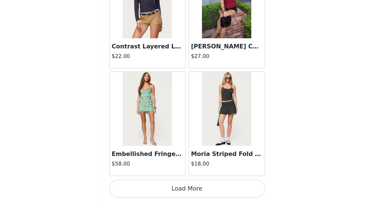
click at [193, 192] on button "Load More" at bounding box center [188, 192] width 118 height 14
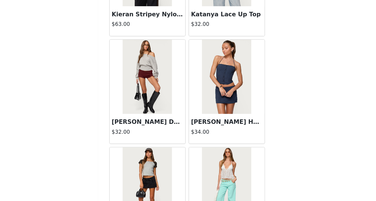
scroll to position [17586, 0]
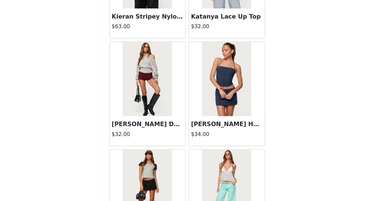
click at [166, 114] on img at bounding box center [157, 108] width 37 height 56
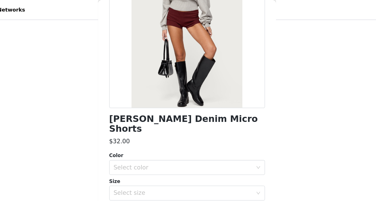
scroll to position [178, 0]
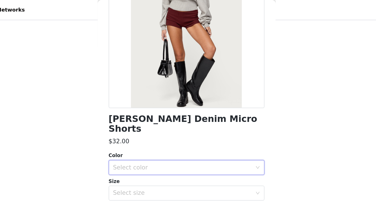
click at [176, 122] on div "Select color" at bounding box center [187, 127] width 108 height 11
click at [176, 128] on li "BURGUNDY" at bounding box center [188, 131] width 118 height 9
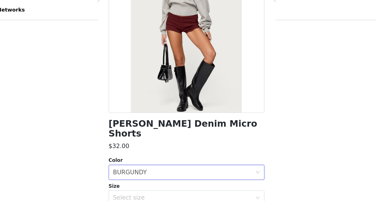
scroll to position [64, 0]
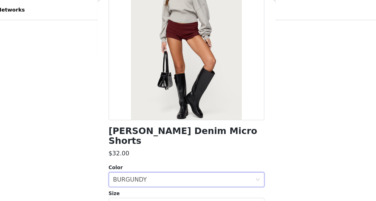
click at [195, 101] on h1 "[PERSON_NAME] Denim Micro Shorts" at bounding box center [188, 103] width 118 height 15
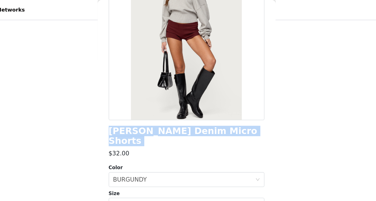
click at [195, 101] on h1 "[PERSON_NAME] Denim Micro Shorts" at bounding box center [188, 103] width 118 height 15
copy div "[PERSON_NAME] Denim Micro Shorts"
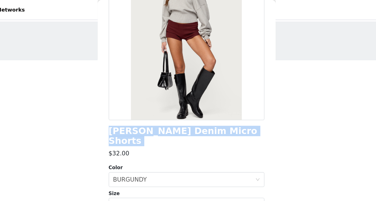
scroll to position [0, 0]
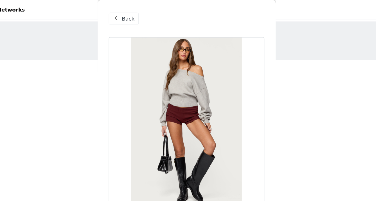
click at [136, 15] on span at bounding box center [134, 14] width 7 height 7
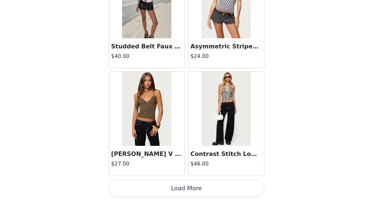
scroll to position [19441, 0]
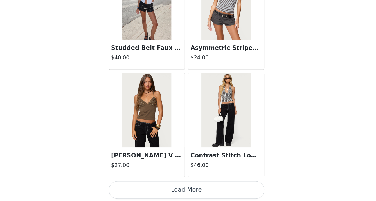
click at [196, 193] on button "Load More" at bounding box center [188, 193] width 118 height 14
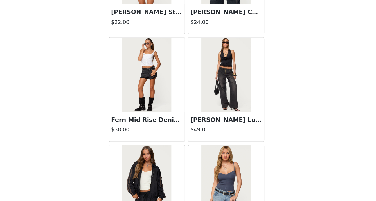
scroll to position [17426, 0]
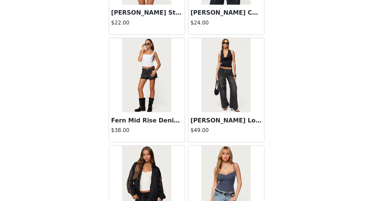
click at [161, 110] on img at bounding box center [157, 105] width 37 height 56
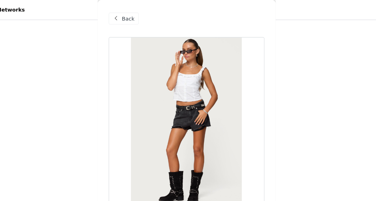
scroll to position [144, 0]
click at [146, 15] on span "Back" at bounding box center [144, 14] width 10 height 6
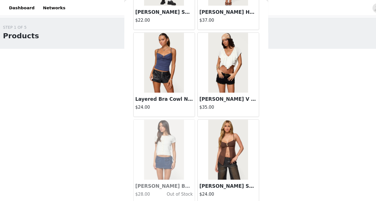
scroll to position [15675, 0]
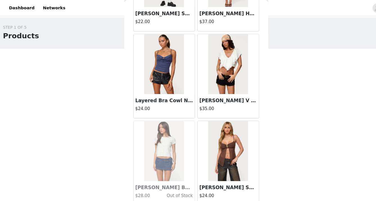
click at [221, 57] on img at bounding box center [218, 60] width 37 height 56
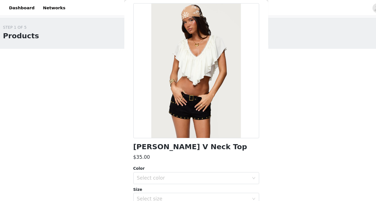
scroll to position [0, 0]
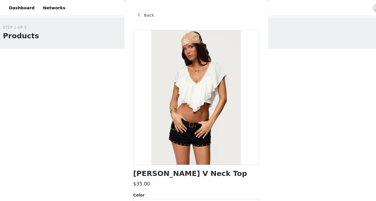
click at [143, 12] on span "Back" at bounding box center [144, 14] width 10 height 6
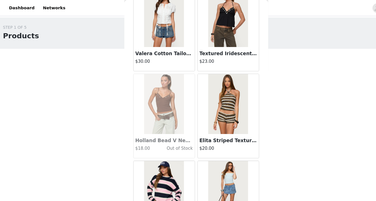
scroll to position [11960, 0]
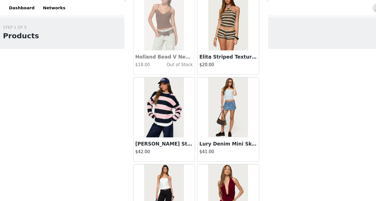
click at [248, 124] on div "Lury Denim Mini Skort $41.00" at bounding box center [218, 112] width 60 height 82
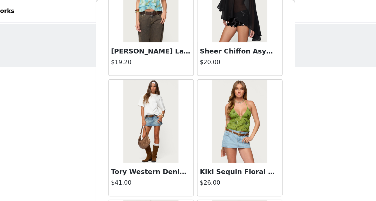
scroll to position [14836, 0]
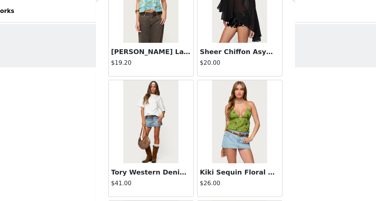
click at [163, 81] on img at bounding box center [157, 82] width 37 height 56
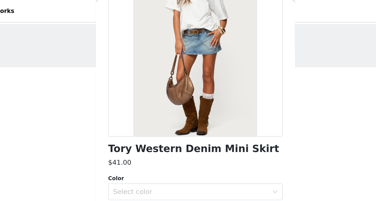
scroll to position [64, 0]
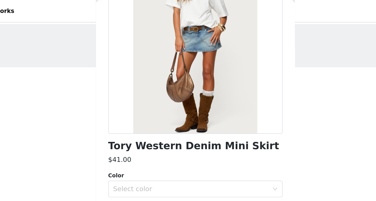
click at [207, 97] on h1 "Tory Western Denim Mini Skirt" at bounding box center [187, 99] width 116 height 8
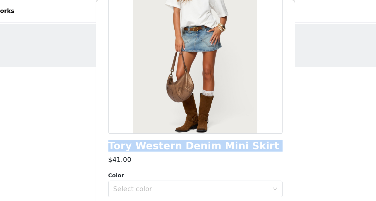
click at [207, 97] on h1 "Tory Western Denim Mini Skirt" at bounding box center [187, 99] width 116 height 8
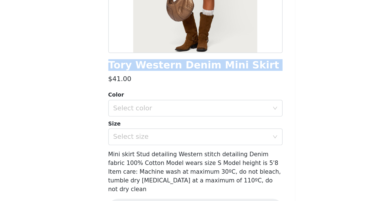
scroll to position [6, 0]
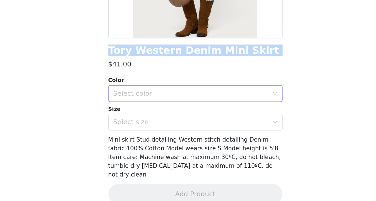
click at [190, 128] on div "Select color" at bounding box center [185, 128] width 105 height 6
click at [189, 137] on li "BLUE" at bounding box center [188, 140] width 118 height 9
click at [189, 145] on div "Select size" at bounding box center [185, 148] width 105 height 6
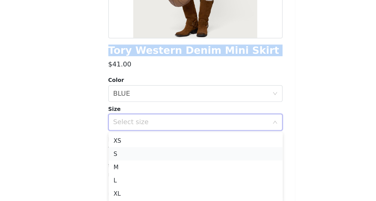
click at [181, 168] on li "S" at bounding box center [188, 168] width 118 height 9
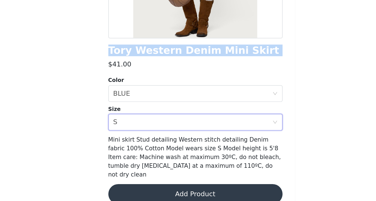
click at [183, 190] on button "Add Product" at bounding box center [188, 197] width 118 height 14
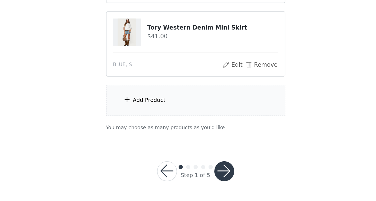
scroll to position [255, 0]
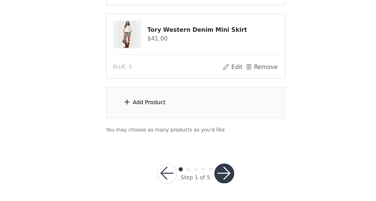
click at [193, 133] on div "Add Product" at bounding box center [189, 132] width 122 height 21
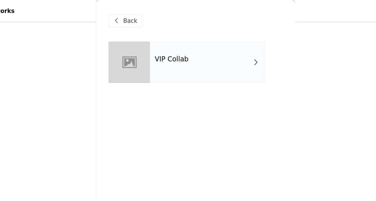
scroll to position [14, 0]
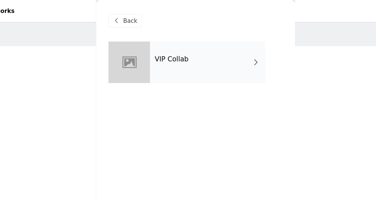
click at [198, 41] on div "VIP Collab" at bounding box center [196, 42] width 78 height 28
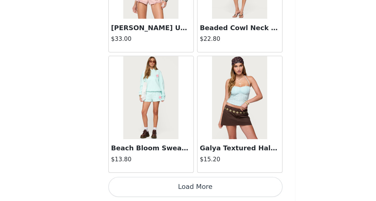
scroll to position [255, 0]
click at [196, 195] on button "Load More" at bounding box center [188, 192] width 118 height 14
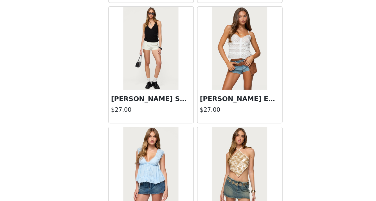
scroll to position [1477, 0]
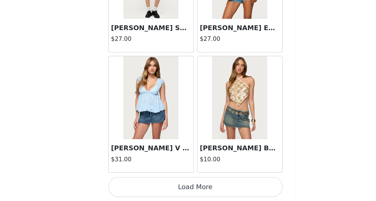
click at [196, 193] on button "Load More" at bounding box center [188, 192] width 118 height 14
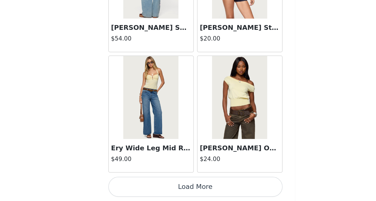
click at [196, 193] on button "Load More" at bounding box center [188, 192] width 118 height 14
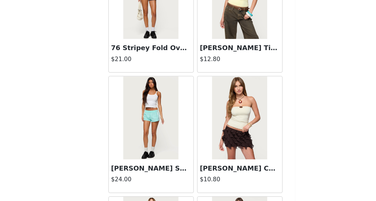
scroll to position [3110, 0]
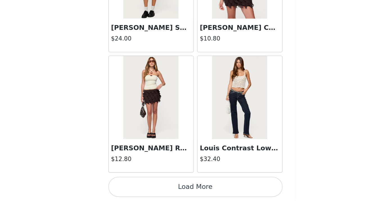
click at [196, 193] on button "Load More" at bounding box center [188, 192] width 118 height 14
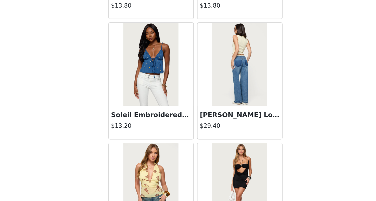
scroll to position [3927, 0]
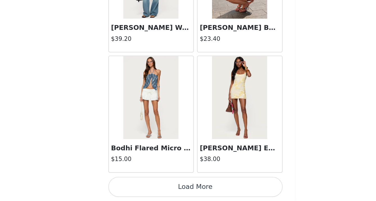
click at [196, 193] on button "Load More" at bounding box center [188, 192] width 118 height 14
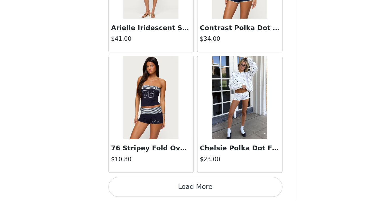
click at [195, 189] on button "Load More" at bounding box center [188, 192] width 118 height 14
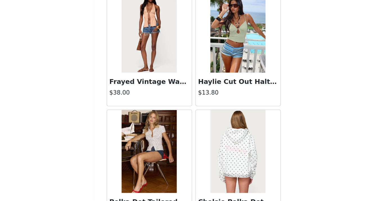
scroll to position [5560, 0]
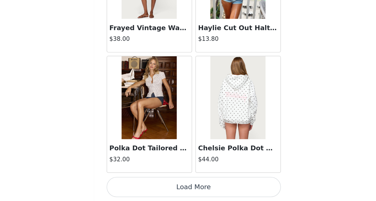
click at [196, 190] on button "Load More" at bounding box center [188, 192] width 118 height 14
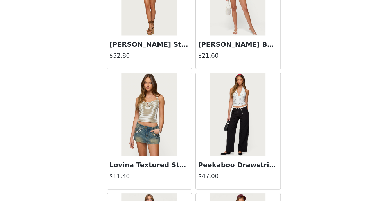
scroll to position [6377, 0]
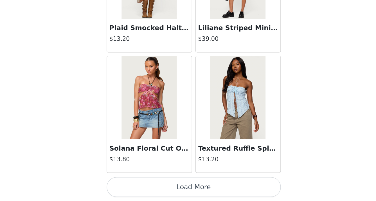
click at [199, 193] on button "Load More" at bounding box center [188, 192] width 118 height 14
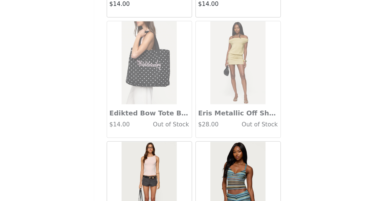
scroll to position [7193, 0]
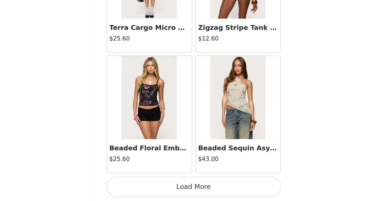
click at [199, 193] on button "Load More" at bounding box center [188, 192] width 118 height 14
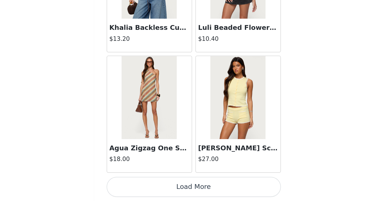
click at [199, 193] on button "Load More" at bounding box center [188, 192] width 118 height 14
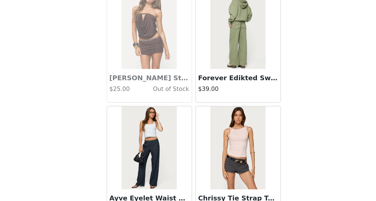
scroll to position [8826, 0]
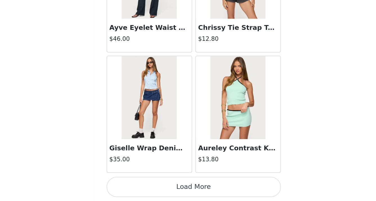
click at [199, 193] on button "Load More" at bounding box center [188, 192] width 118 height 14
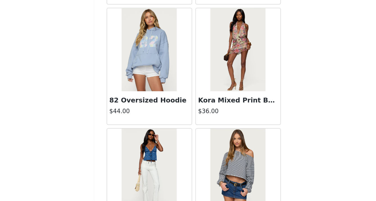
scroll to position [9643, 0]
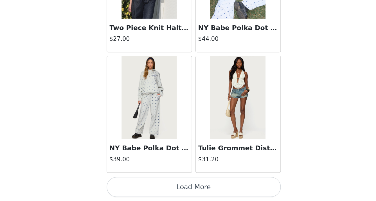
click at [197, 193] on button "Load More" at bounding box center [188, 192] width 118 height 14
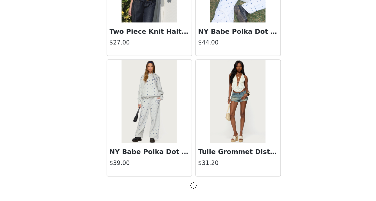
scroll to position [9640, 0]
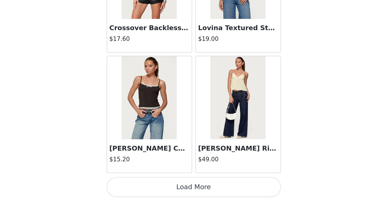
click at [197, 193] on button "Load More" at bounding box center [188, 192] width 118 height 14
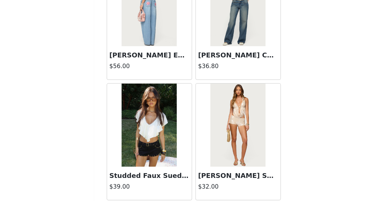
scroll to position [11276, 0]
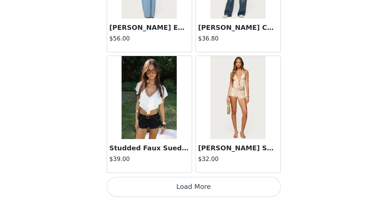
click at [194, 196] on button "Load More" at bounding box center [188, 192] width 118 height 14
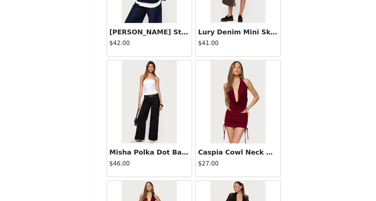
scroll to position [12093, 0]
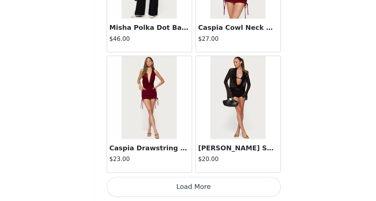
click at [192, 191] on button "Load More" at bounding box center [188, 192] width 118 height 14
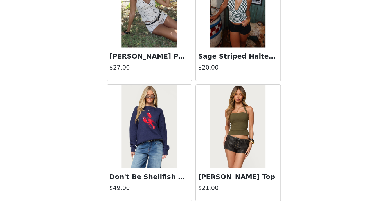
scroll to position [12909, 0]
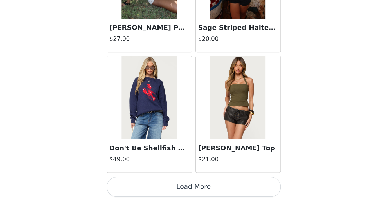
click at [200, 191] on button "Load More" at bounding box center [188, 192] width 118 height 14
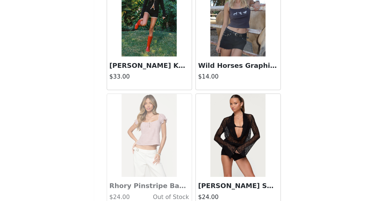
scroll to position [13726, 0]
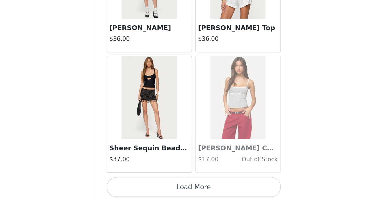
click at [200, 196] on button "Load More" at bounding box center [188, 192] width 118 height 14
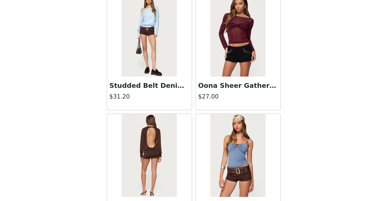
scroll to position [14543, 0]
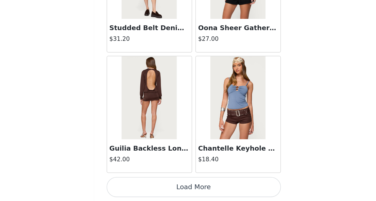
click at [186, 193] on button "Load More" at bounding box center [188, 192] width 118 height 14
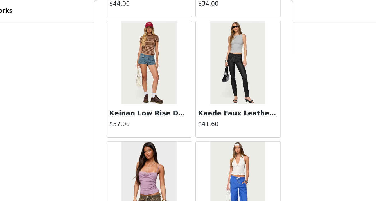
scroll to position [13977, 0]
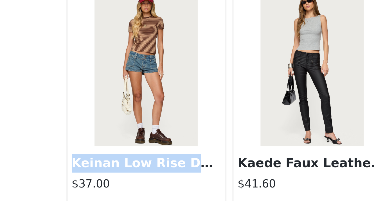
drag, startPoint x: 131, startPoint y: 78, endPoint x: 180, endPoint y: 79, distance: 49.0
click at [180, 79] on h3 "Keinan Low Rise Denim Shorts" at bounding box center [158, 78] width 54 height 7
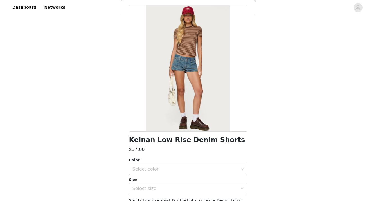
scroll to position [19, 0]
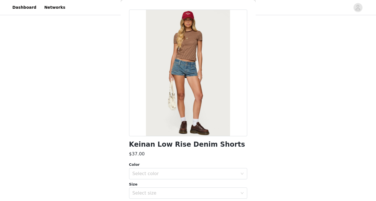
click at [191, 145] on h1 "Keinan Low Rise Denim Shorts" at bounding box center [187, 145] width 116 height 8
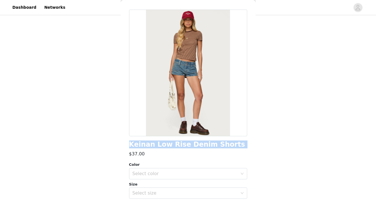
click at [191, 145] on h1 "Keinan Low Rise Denim Shorts" at bounding box center [187, 145] width 116 height 8
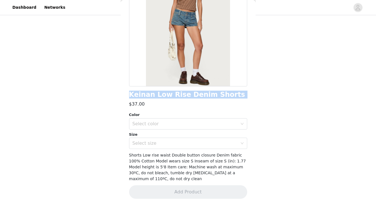
scroll to position [73, 0]
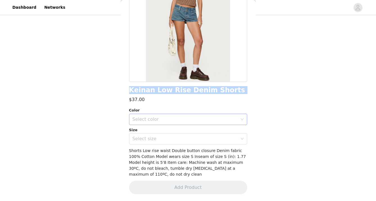
click at [176, 117] on div "Select color" at bounding box center [185, 120] width 105 height 6
click at [175, 131] on li "BLUE WASHED" at bounding box center [188, 131] width 118 height 9
click at [177, 137] on div "Select size" at bounding box center [185, 139] width 105 height 6
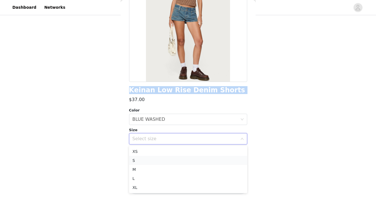
click at [173, 159] on li "S" at bounding box center [188, 160] width 118 height 9
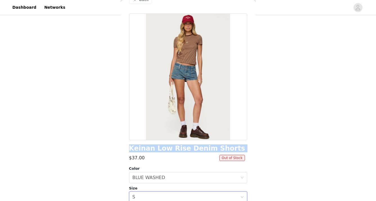
scroll to position [0, 0]
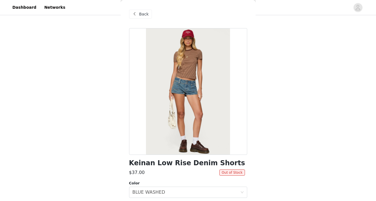
click at [145, 17] on span "Back" at bounding box center [144, 14] width 10 height 6
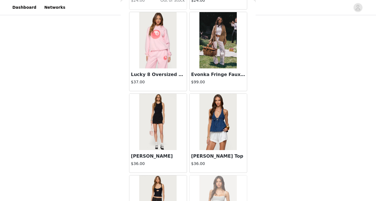
scroll to position [13653, 0]
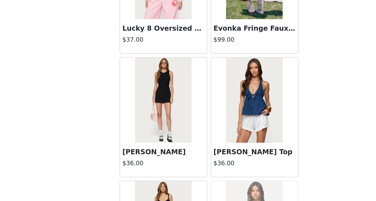
drag, startPoint x: 170, startPoint y: 155, endPoint x: 131, endPoint y: 156, distance: 38.3
click at [131, 156] on h3 "[PERSON_NAME]" at bounding box center [158, 156] width 54 height 7
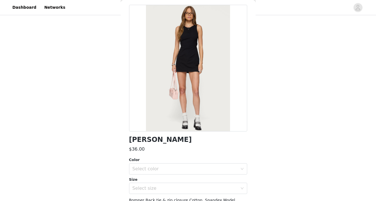
scroll to position [24, 0]
click at [170, 138] on h1 "[PERSON_NAME]" at bounding box center [160, 139] width 63 height 8
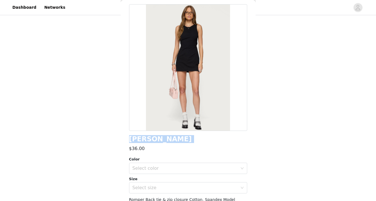
click at [170, 138] on h1 "[PERSON_NAME]" at bounding box center [160, 139] width 63 height 8
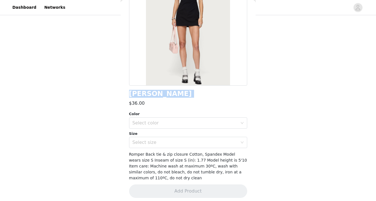
scroll to position [73, 0]
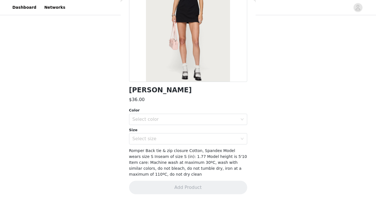
click at [195, 127] on div "Color Select color Size Select size" at bounding box center [188, 126] width 118 height 37
click at [194, 119] on div "Select color" at bounding box center [185, 120] width 105 height 6
click at [191, 133] on li "BLACK" at bounding box center [188, 131] width 118 height 9
click at [192, 139] on div "Select size" at bounding box center [185, 139] width 105 height 6
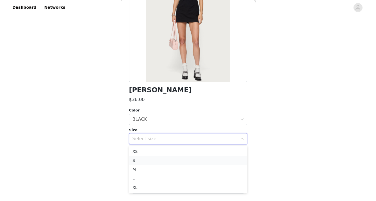
click at [192, 157] on li "S" at bounding box center [188, 160] width 118 height 9
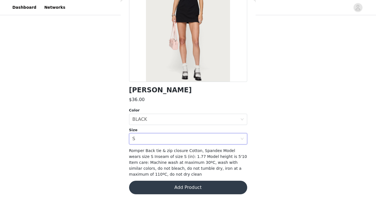
click at [200, 187] on button "Add Product" at bounding box center [188, 188] width 118 height 14
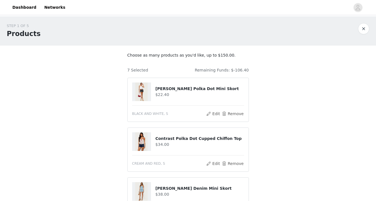
scroll to position [304, 0]
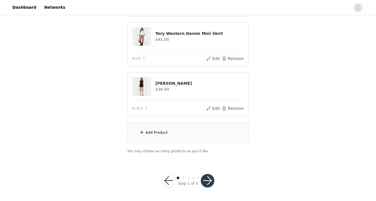
click at [213, 133] on div "Add Product" at bounding box center [189, 132] width 122 height 21
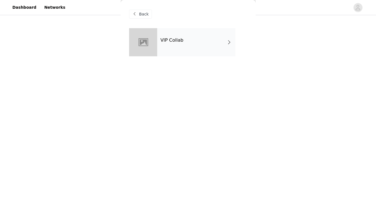
click at [212, 42] on div "VIP Collab" at bounding box center [196, 42] width 78 height 28
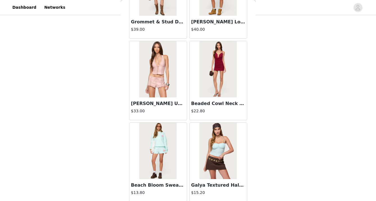
scroll to position [661, 0]
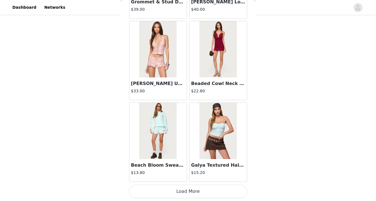
click at [207, 190] on button "Load More" at bounding box center [188, 192] width 118 height 14
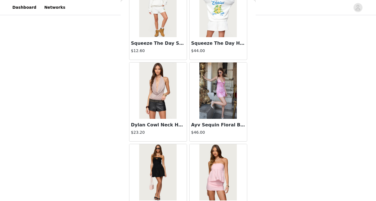
scroll to position [1477, 0]
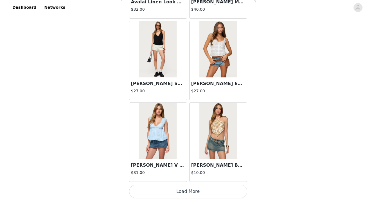
click at [198, 193] on button "Load More" at bounding box center [188, 192] width 118 height 14
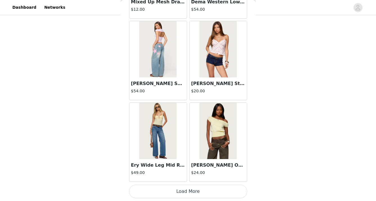
scroll to position [304, 0]
click at [198, 193] on button "Load More" at bounding box center [188, 192] width 118 height 14
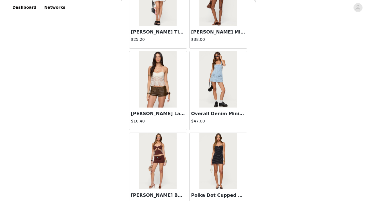
scroll to position [3110, 0]
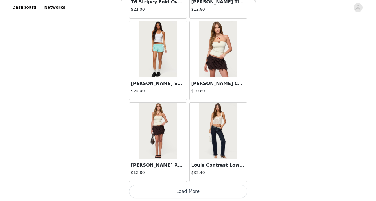
click at [200, 186] on button "Load More" at bounding box center [188, 192] width 118 height 14
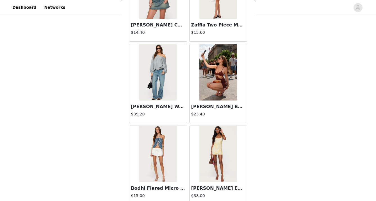
scroll to position [3927, 0]
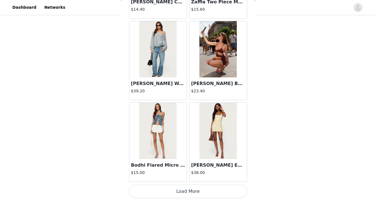
click at [202, 191] on button "Load More" at bounding box center [188, 192] width 118 height 14
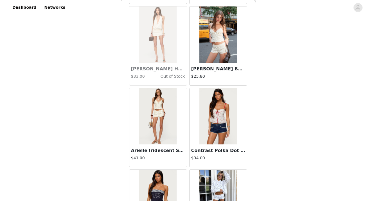
scroll to position [4744, 0]
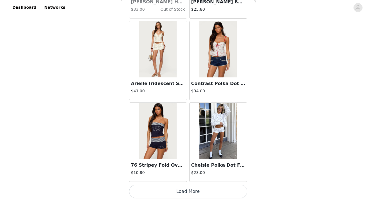
click at [202, 191] on button "Load More" at bounding box center [188, 192] width 118 height 14
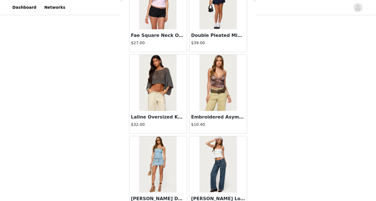
scroll to position [5560, 0]
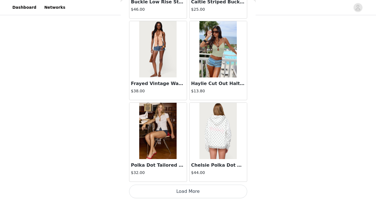
click at [202, 191] on button "Load More" at bounding box center [188, 192] width 118 height 14
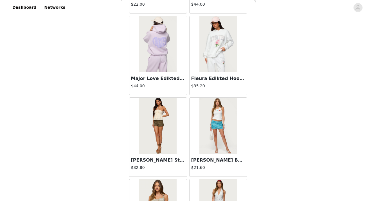
scroll to position [6377, 0]
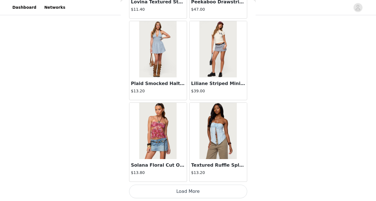
click at [199, 191] on button "Load More" at bounding box center [188, 192] width 118 height 14
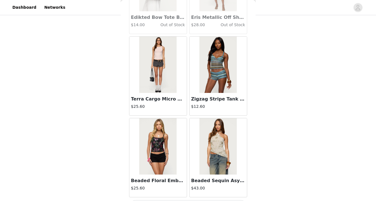
scroll to position [7193, 0]
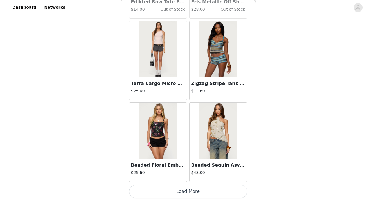
click at [208, 189] on button "Load More" at bounding box center [188, 192] width 118 height 14
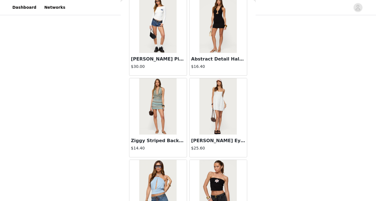
scroll to position [8010, 0]
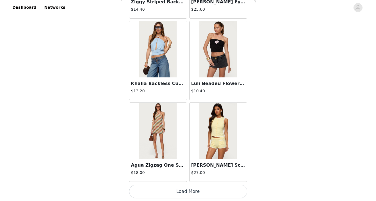
click at [204, 188] on button "Load More" at bounding box center [188, 192] width 118 height 14
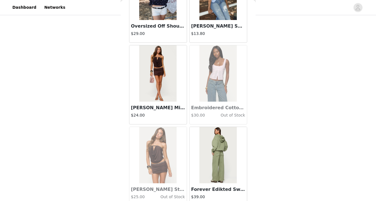
scroll to position [8826, 0]
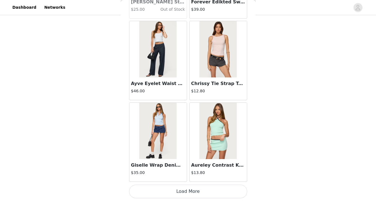
click at [205, 187] on button "Load More" at bounding box center [188, 192] width 118 height 14
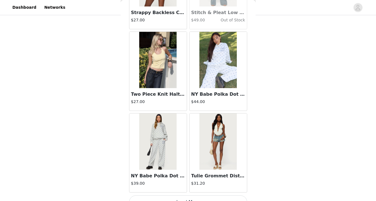
scroll to position [9643, 0]
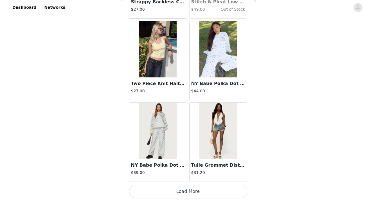
click at [177, 192] on button "Load More" at bounding box center [188, 192] width 118 height 14
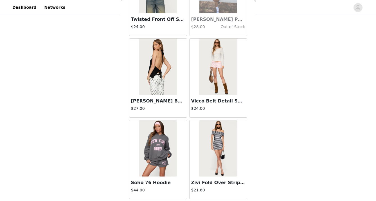
scroll to position [10460, 0]
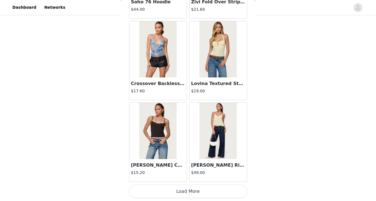
click at [184, 189] on button "Load More" at bounding box center [188, 192] width 118 height 14
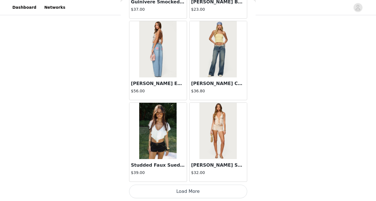
scroll to position [287, 0]
click at [196, 191] on button "Load More" at bounding box center [188, 192] width 118 height 14
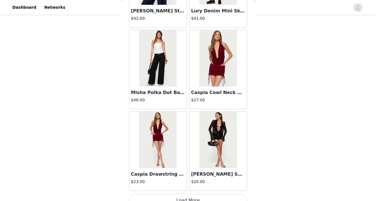
scroll to position [12093, 0]
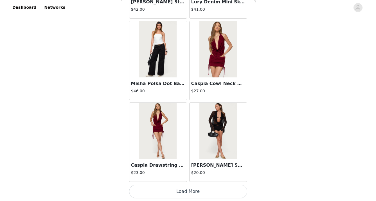
click at [198, 186] on button "Load More" at bounding box center [188, 192] width 118 height 14
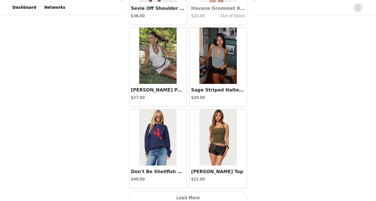
scroll to position [12909, 0]
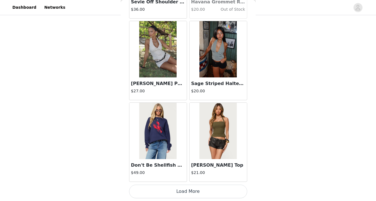
click at [197, 194] on button "Load More" at bounding box center [188, 192] width 118 height 14
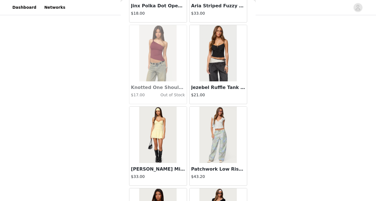
scroll to position [13217, 0]
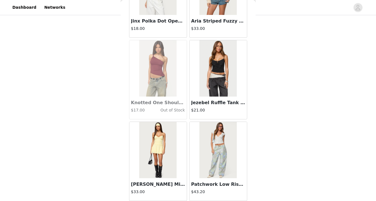
click at [222, 73] on img at bounding box center [218, 68] width 37 height 56
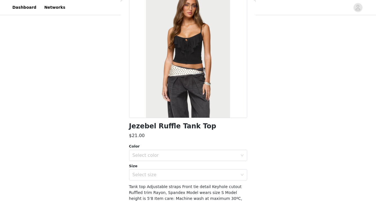
scroll to position [0, 0]
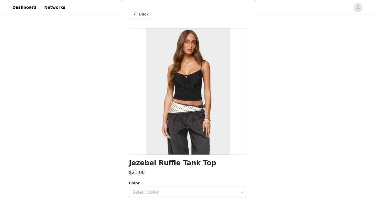
click at [141, 13] on span "Back" at bounding box center [144, 14] width 10 height 6
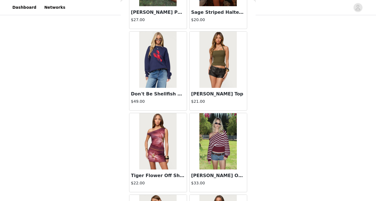
scroll to position [12981, 0]
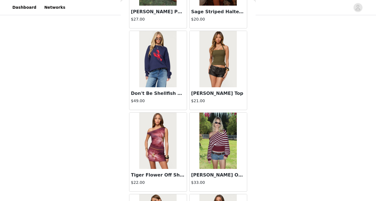
click at [220, 63] on img at bounding box center [218, 59] width 37 height 56
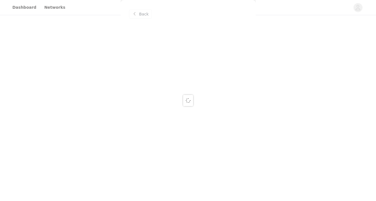
scroll to position [0, 0]
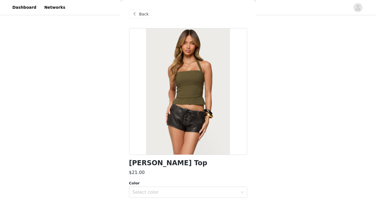
click at [166, 162] on h1 "[PERSON_NAME] Top" at bounding box center [168, 163] width 78 height 8
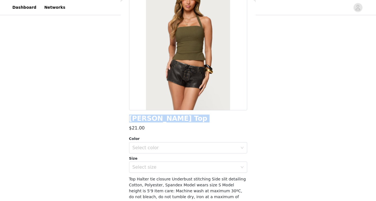
scroll to position [45, 0]
click at [179, 147] on div "Select color" at bounding box center [185, 147] width 105 height 6
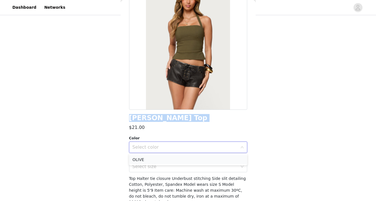
click at [178, 159] on li "OLIVE" at bounding box center [188, 159] width 118 height 9
click at [179, 167] on div "Select size" at bounding box center [185, 167] width 105 height 6
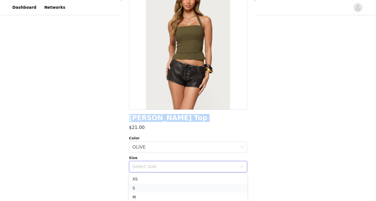
click at [178, 186] on li "S" at bounding box center [188, 188] width 118 height 9
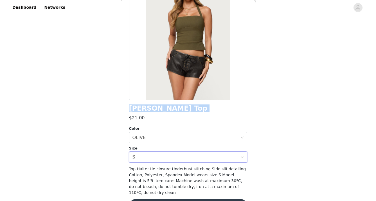
scroll to position [67, 0]
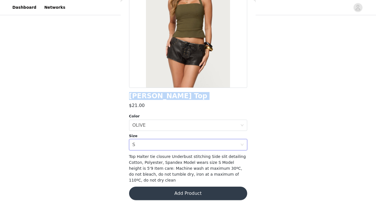
click at [187, 191] on button "Add Product" at bounding box center [188, 194] width 118 height 14
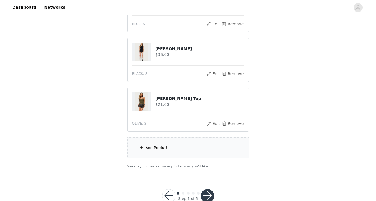
scroll to position [354, 0]
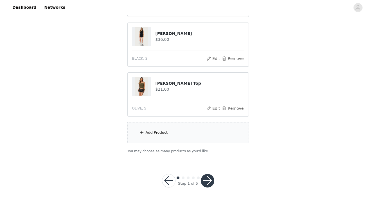
click at [195, 131] on div "Add Product" at bounding box center [189, 132] width 122 height 21
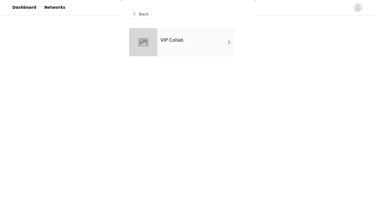
click at [207, 45] on div "VIP Collab" at bounding box center [196, 42] width 78 height 28
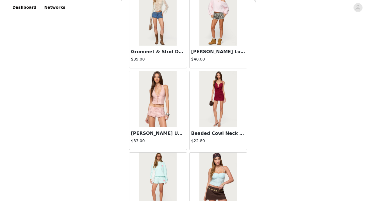
scroll to position [661, 0]
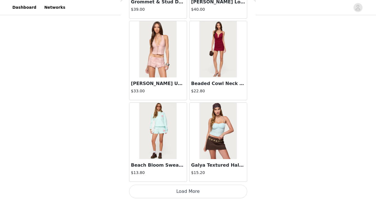
click at [182, 191] on button "Load More" at bounding box center [188, 192] width 118 height 14
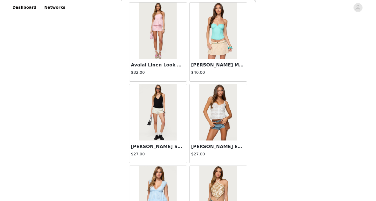
scroll to position [1477, 0]
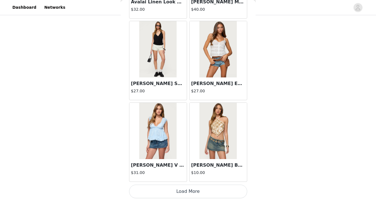
click at [205, 186] on button "Load More" at bounding box center [188, 192] width 118 height 14
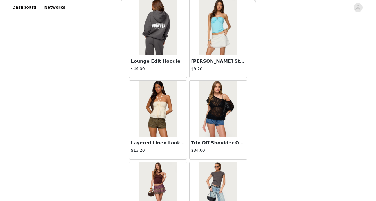
scroll to position [2294, 0]
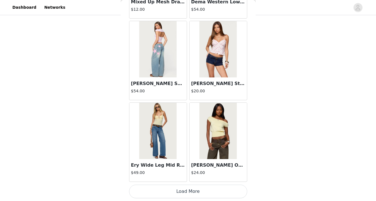
click at [207, 187] on button "Load More" at bounding box center [188, 192] width 118 height 14
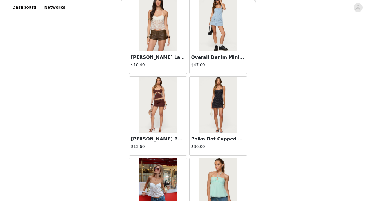
scroll to position [3110, 0]
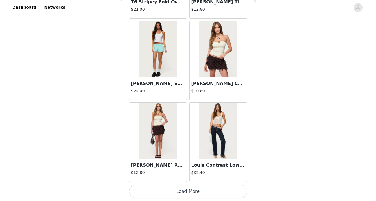
click at [226, 192] on button "Load More" at bounding box center [188, 192] width 118 height 14
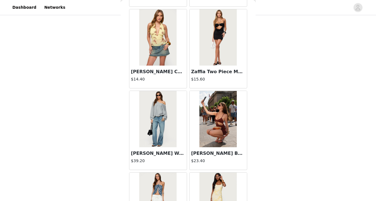
scroll to position [3927, 0]
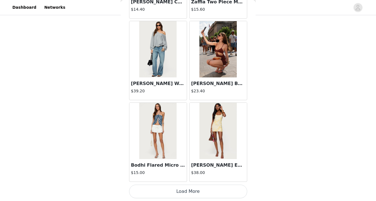
click at [208, 193] on button "Load More" at bounding box center [188, 192] width 118 height 14
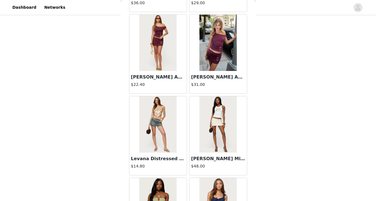
scroll to position [4744, 0]
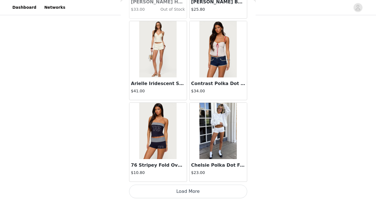
click at [197, 189] on button "Load More" at bounding box center [188, 192] width 118 height 14
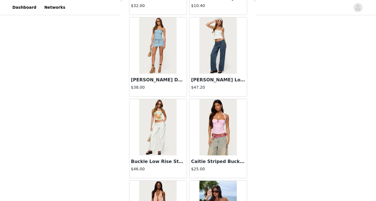
scroll to position [5560, 0]
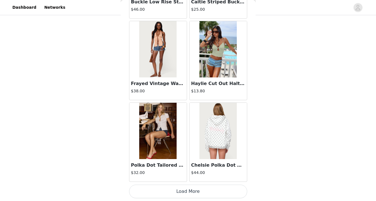
click at [194, 193] on button "Load More" at bounding box center [188, 192] width 118 height 14
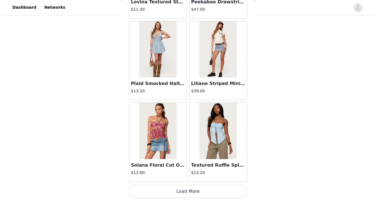
click at [194, 193] on button "Load More" at bounding box center [188, 192] width 118 height 14
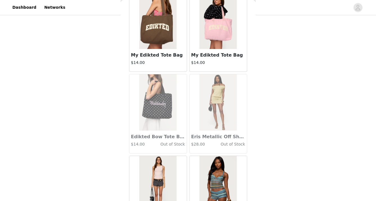
scroll to position [7193, 0]
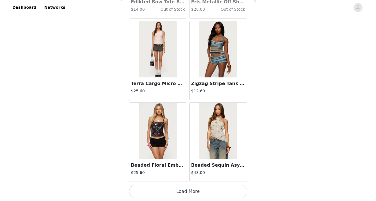
click at [194, 193] on button "Load More" at bounding box center [188, 192] width 118 height 14
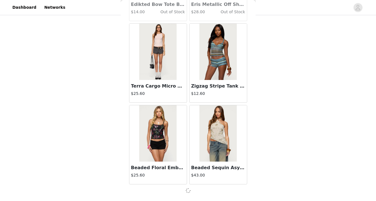
scroll to position [7191, 0]
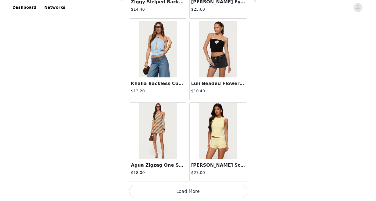
click at [201, 185] on button "Load More" at bounding box center [188, 192] width 118 height 14
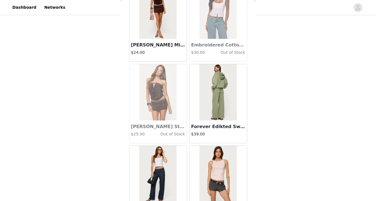
scroll to position [8826, 0]
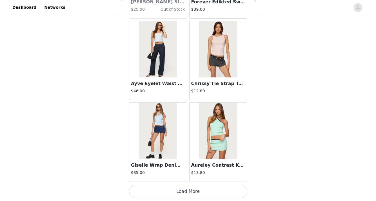
click at [201, 185] on button "Load More" at bounding box center [188, 192] width 118 height 14
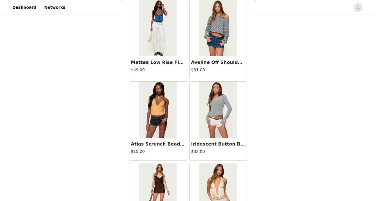
scroll to position [9643, 0]
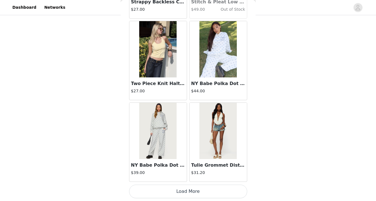
click at [201, 185] on button "Load More" at bounding box center [188, 192] width 118 height 14
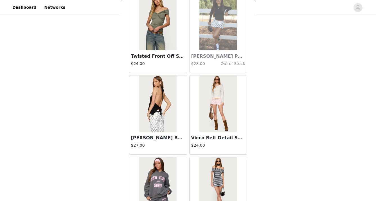
scroll to position [10460, 0]
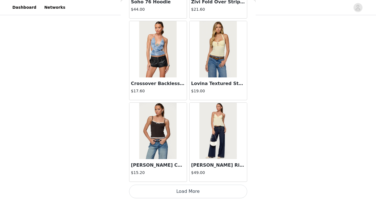
click at [201, 185] on button "Load More" at bounding box center [188, 192] width 118 height 14
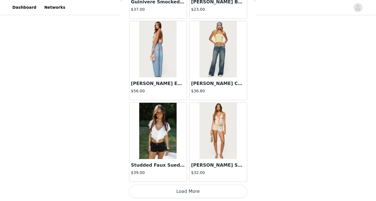
scroll to position [354, 0]
click at [207, 195] on button "Load More" at bounding box center [188, 192] width 118 height 14
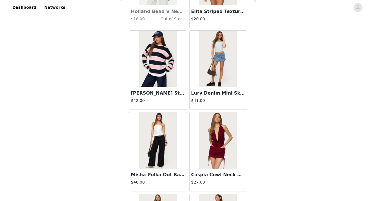
scroll to position [12093, 0]
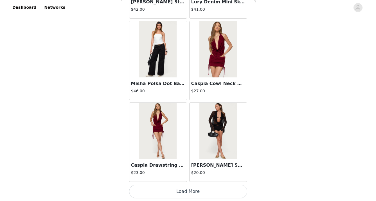
click at [200, 187] on button "Load More" at bounding box center [188, 192] width 118 height 14
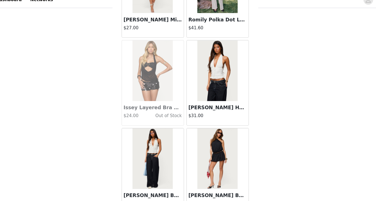
scroll to position [12313, 0]
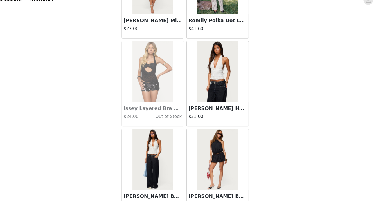
click at [212, 79] on img at bounding box center [218, 74] width 37 height 56
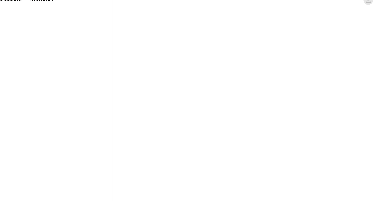
scroll to position [0, 0]
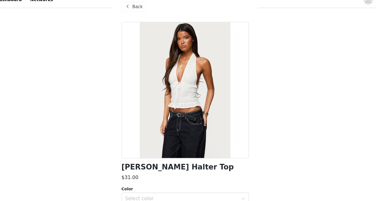
click at [147, 13] on span "Back" at bounding box center [144, 14] width 10 height 6
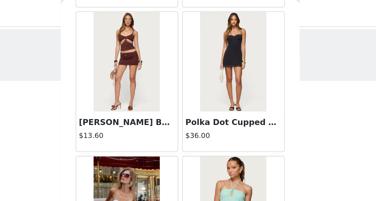
click at [188, 68] on div "Polka Dot Cupped Chiffon Mini Dress $36.00" at bounding box center [218, 46] width 60 height 82
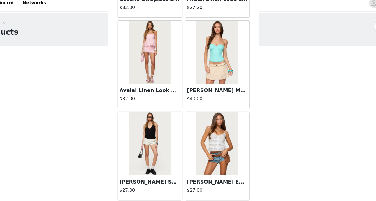
scroll to position [1385, 0]
